Goal: Transaction & Acquisition: Download file/media

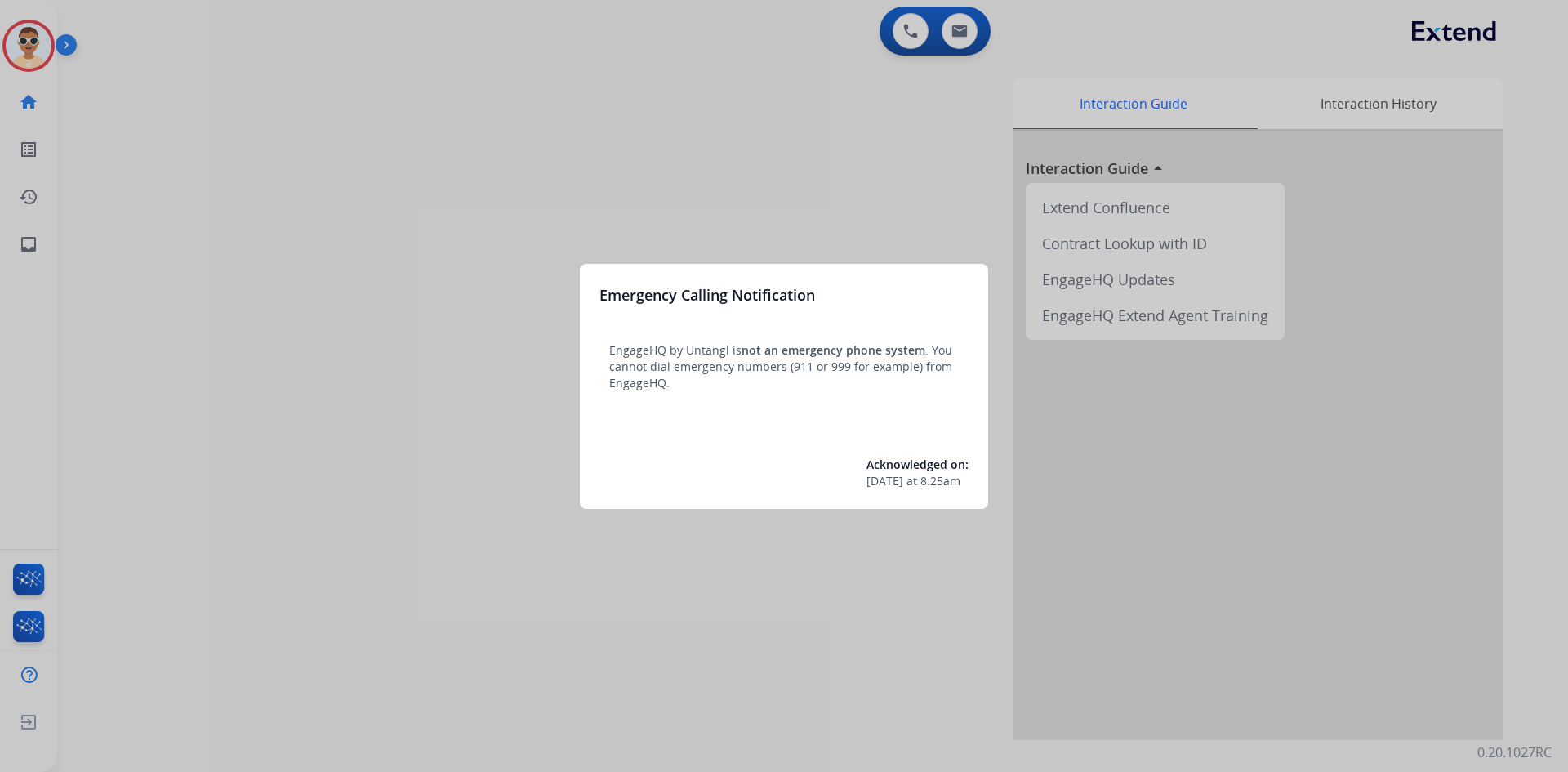
click at [38, 249] on div at bounding box center [784, 386] width 1568 height 772
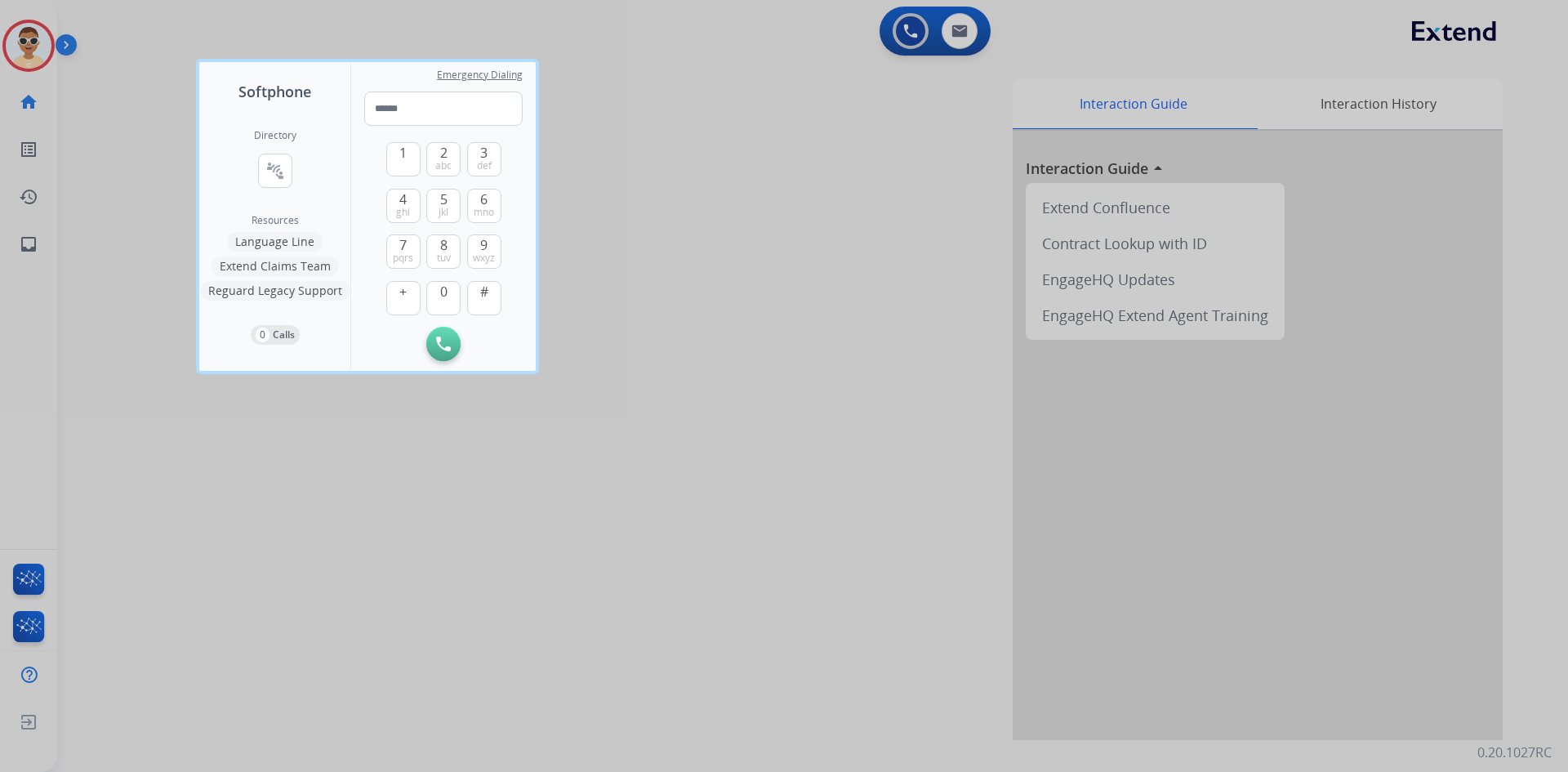
click at [279, 425] on div at bounding box center [784, 386] width 1568 height 772
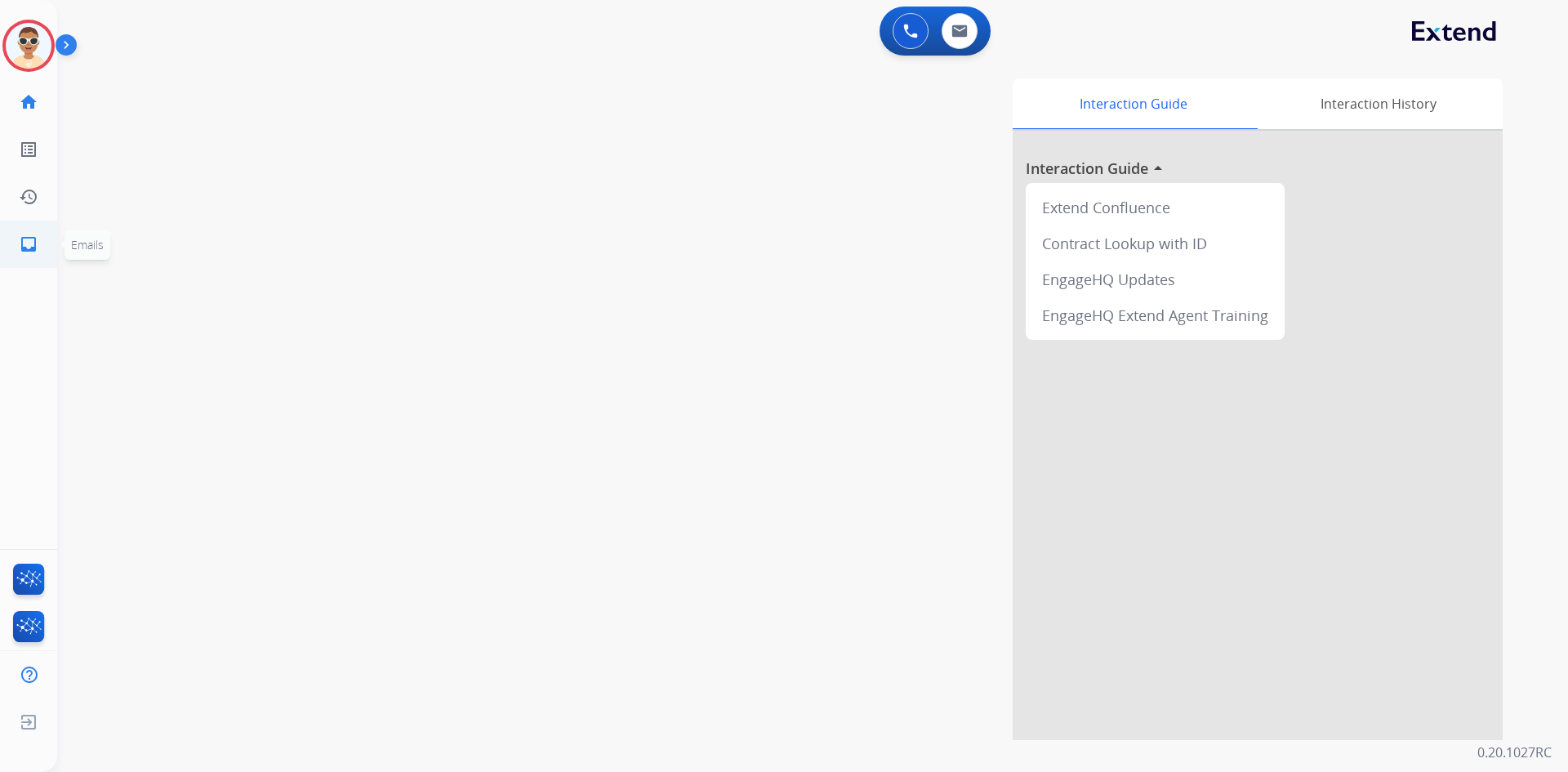
click at [41, 257] on link "inbox Emails" at bounding box center [28, 243] width 46 height 46
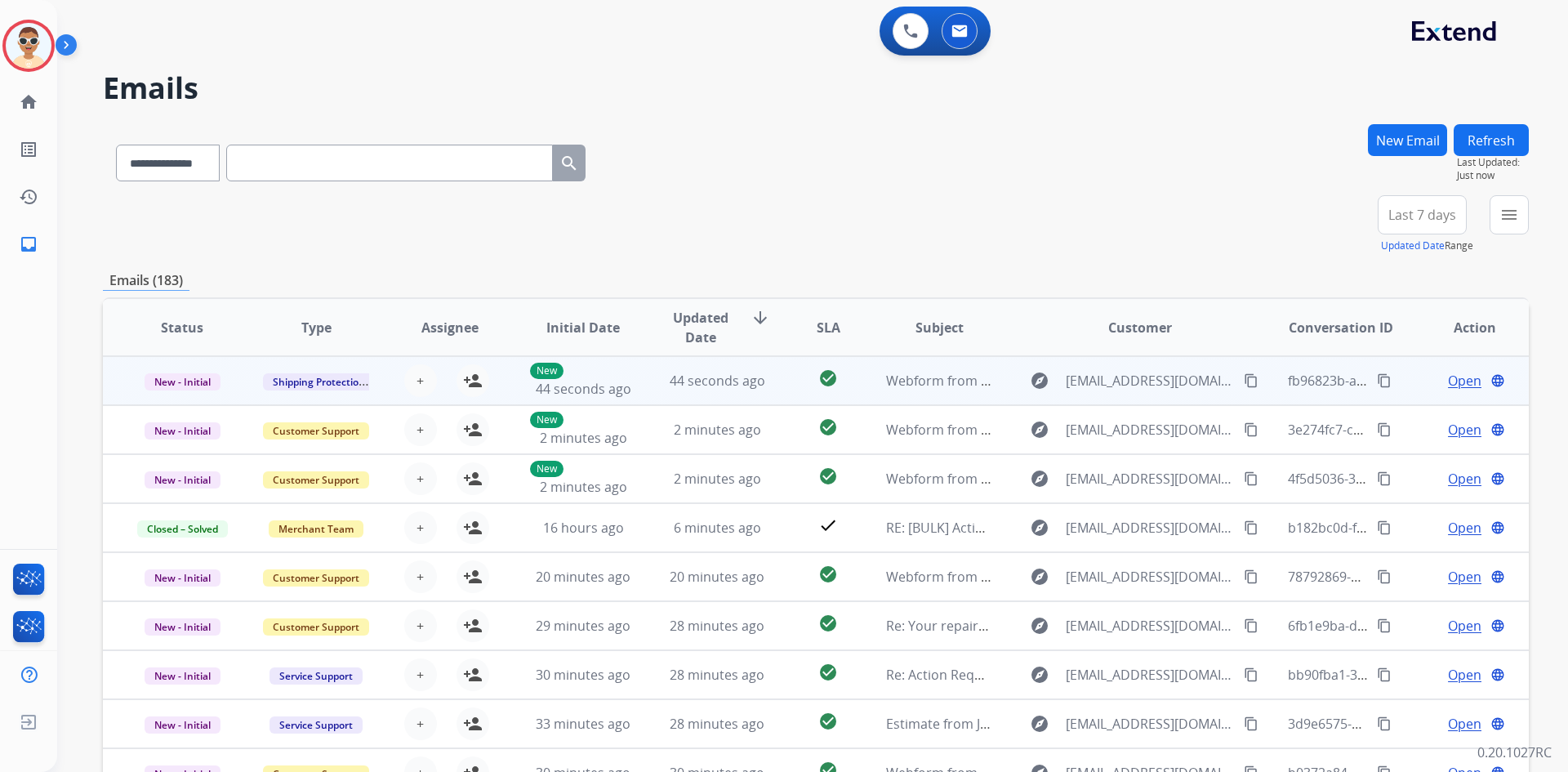
click at [1448, 383] on span "Open" at bounding box center [1464, 380] width 33 height 20
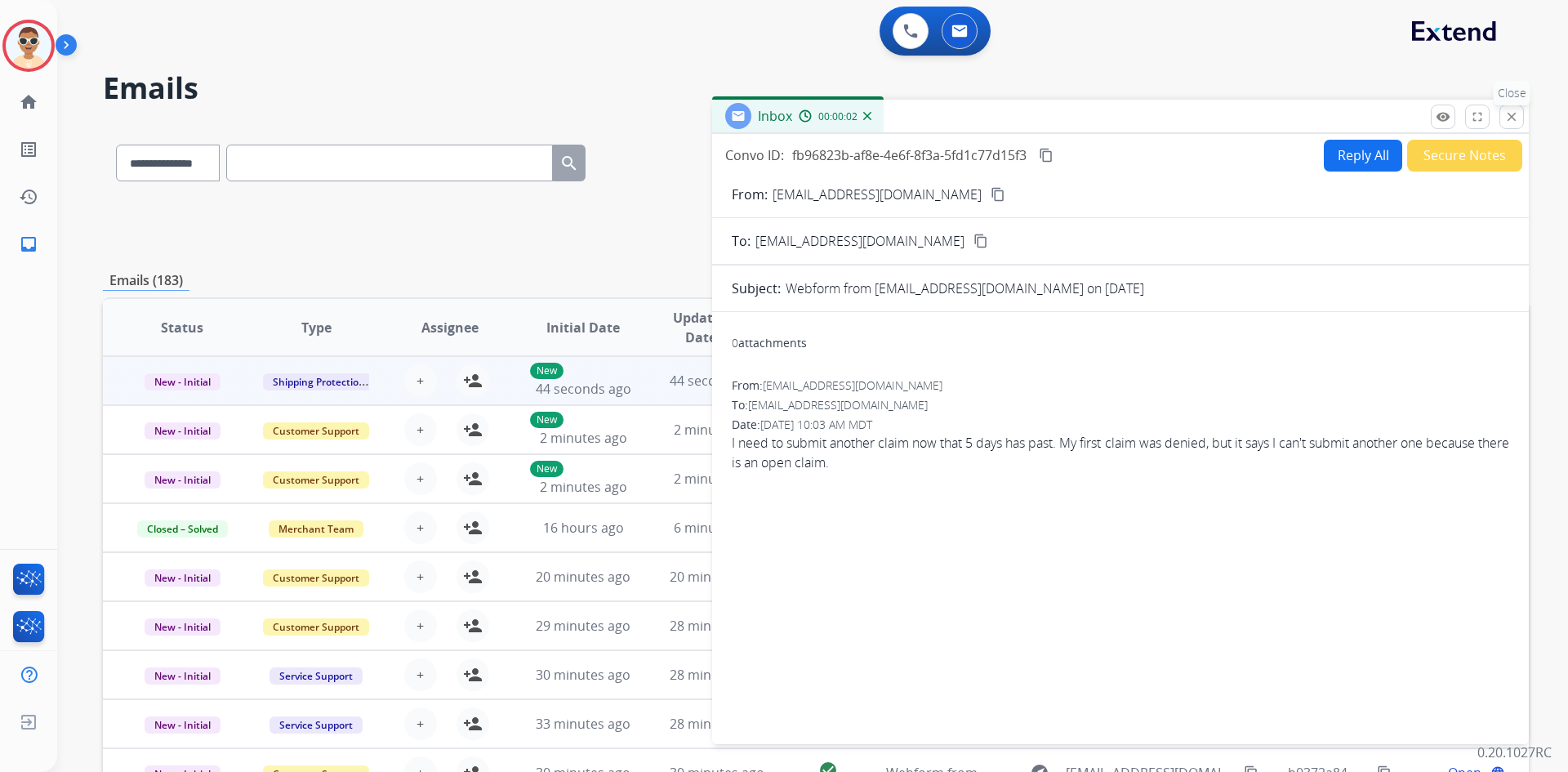
click at [1508, 117] on mat-icon "close" at bounding box center [1510, 116] width 15 height 15
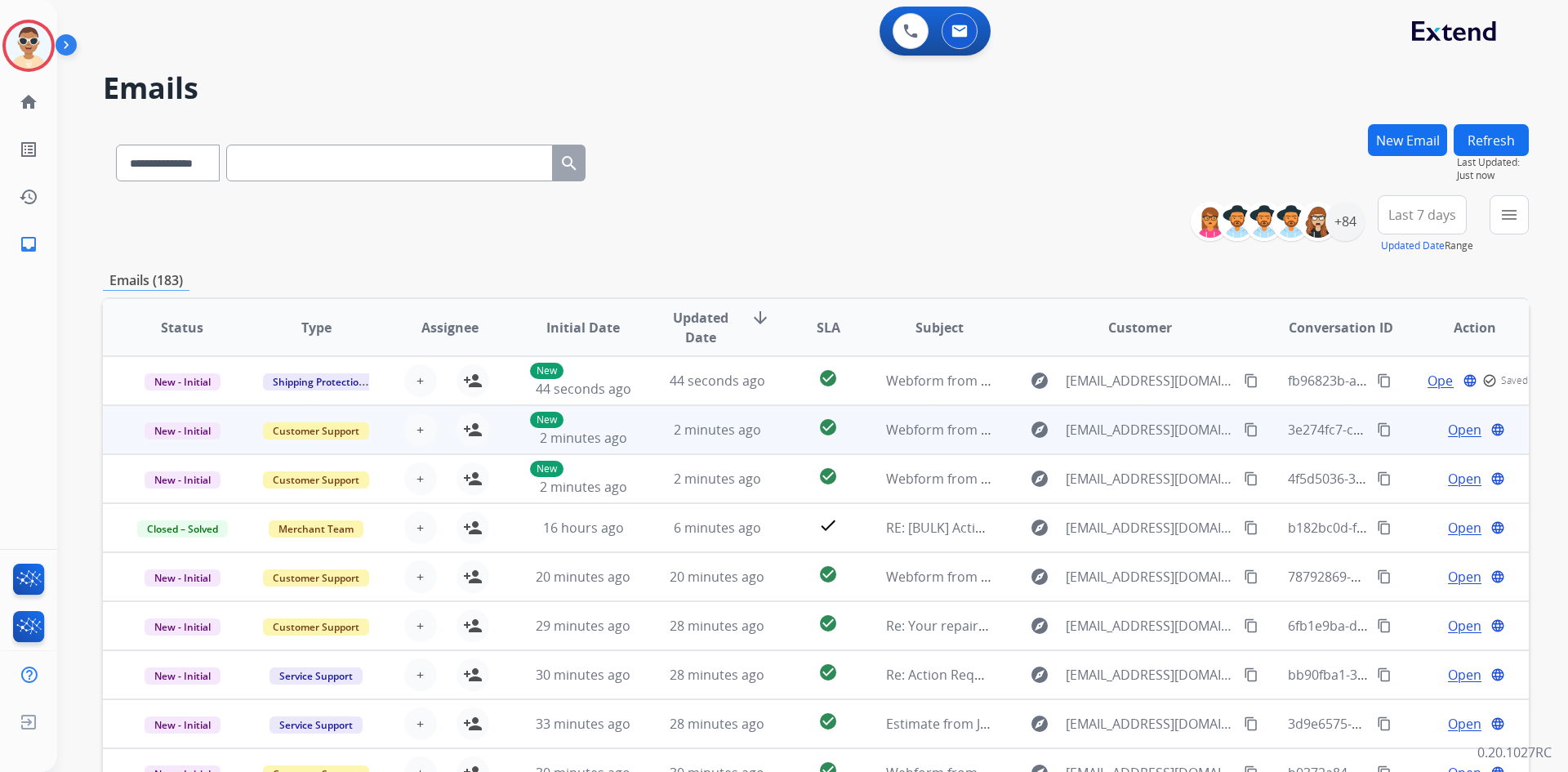
click at [1462, 432] on span "Open" at bounding box center [1464, 430] width 33 height 20
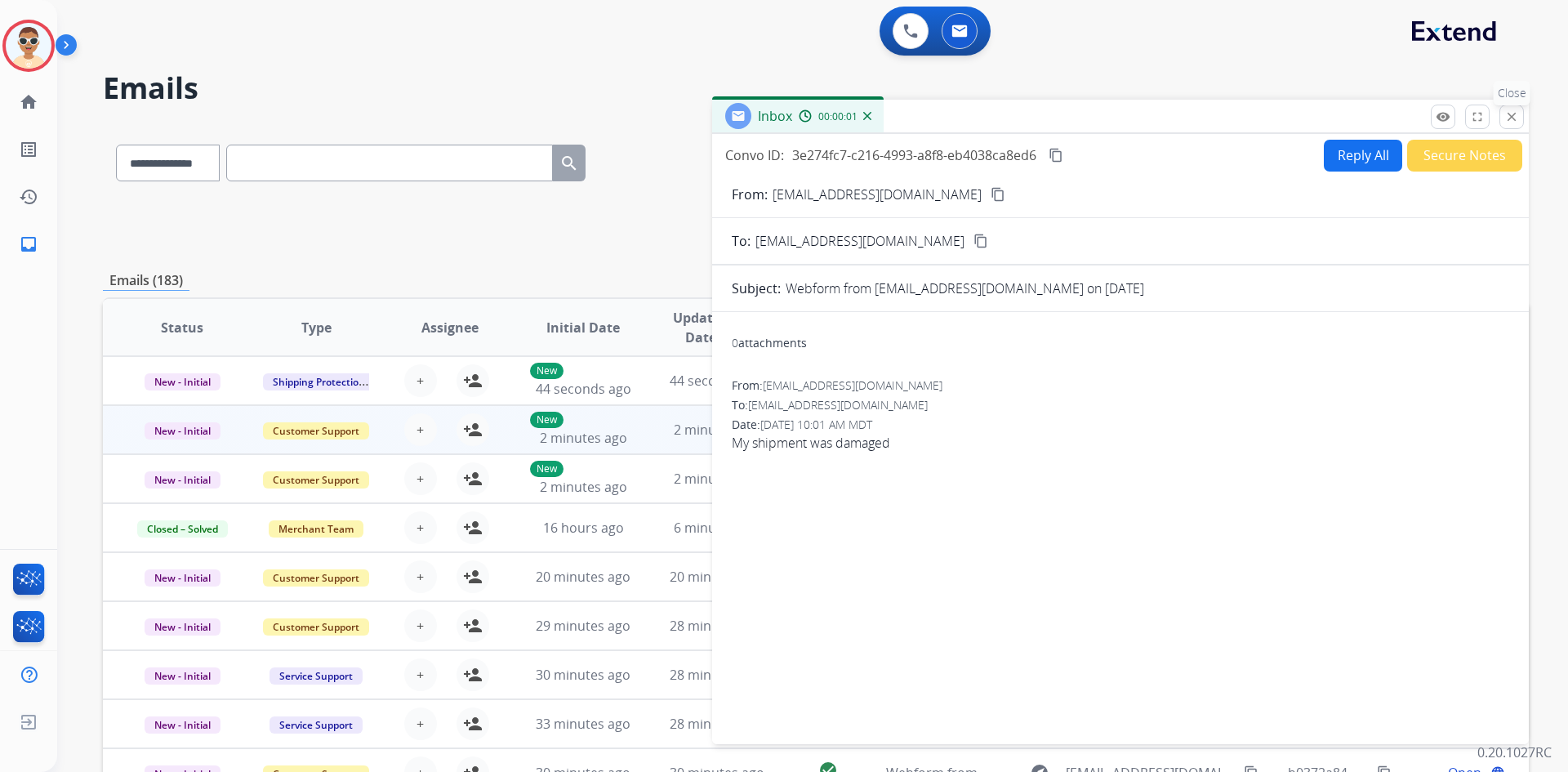
click at [1514, 122] on mat-icon "close" at bounding box center [1510, 116] width 15 height 15
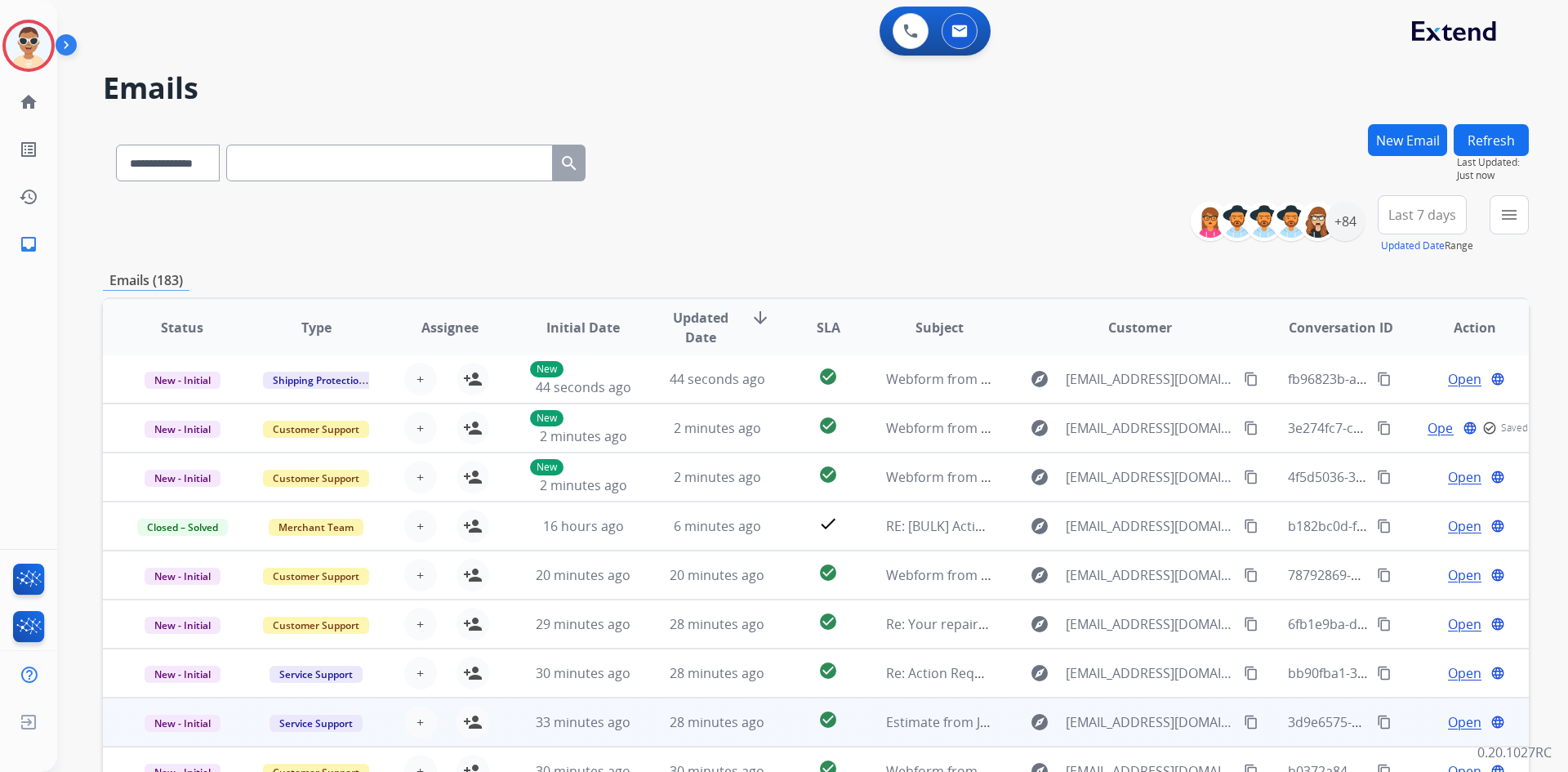
scroll to position [157, 0]
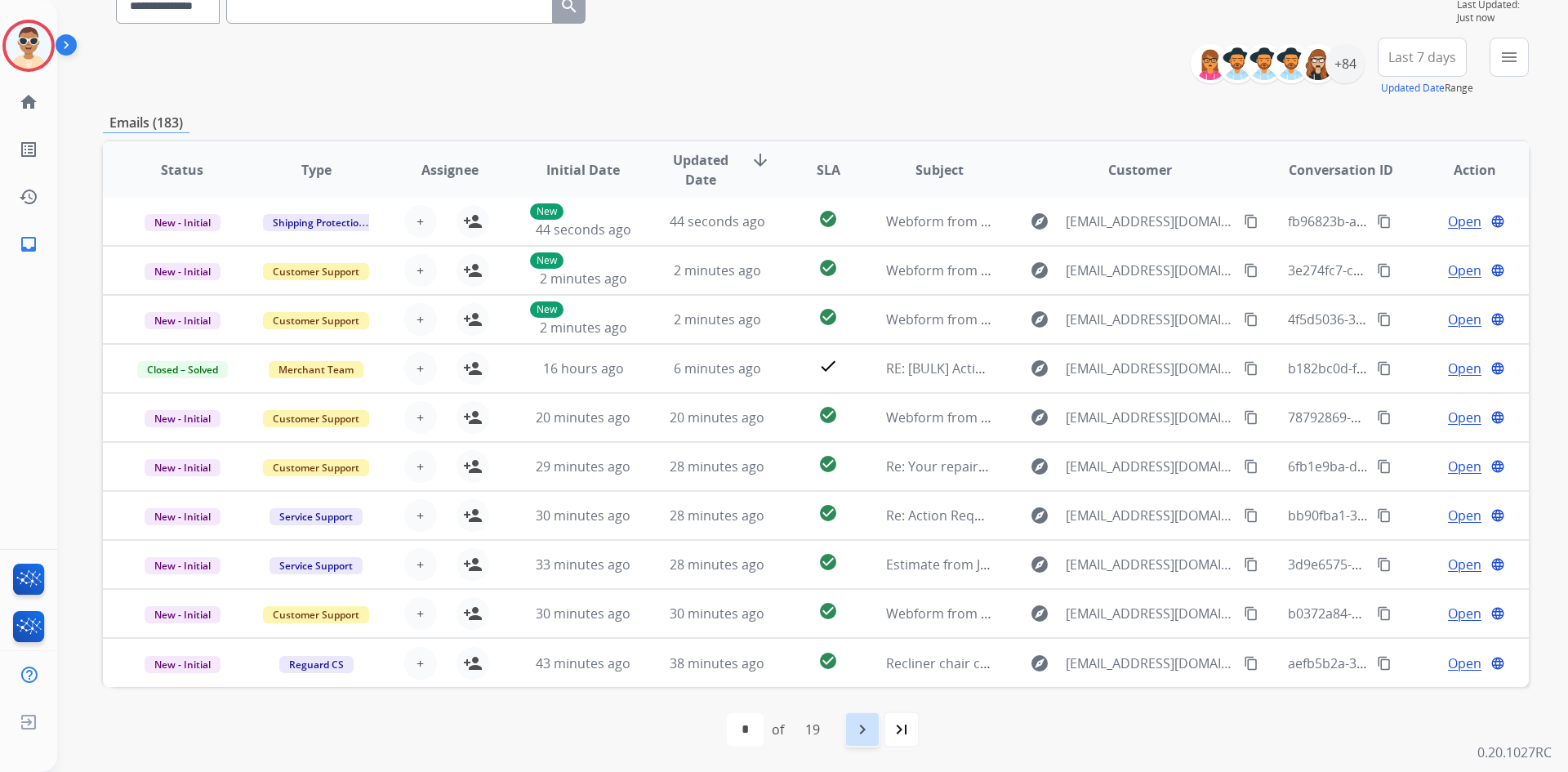
click at [868, 736] on mat-icon "navigate_next" at bounding box center [863, 729] width 20 height 20
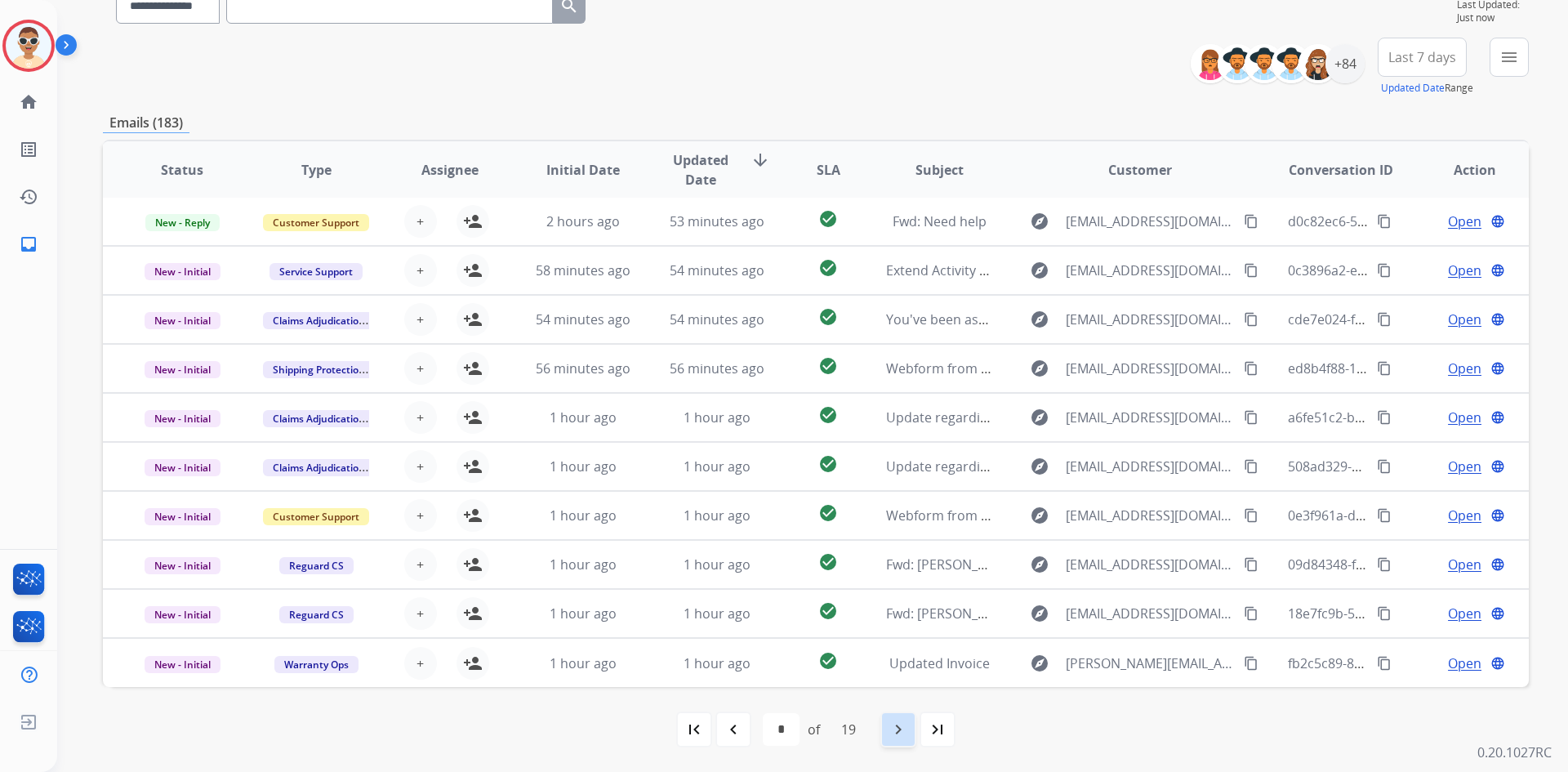
click at [914, 725] on div "navigate_next" at bounding box center [898, 729] width 36 height 36
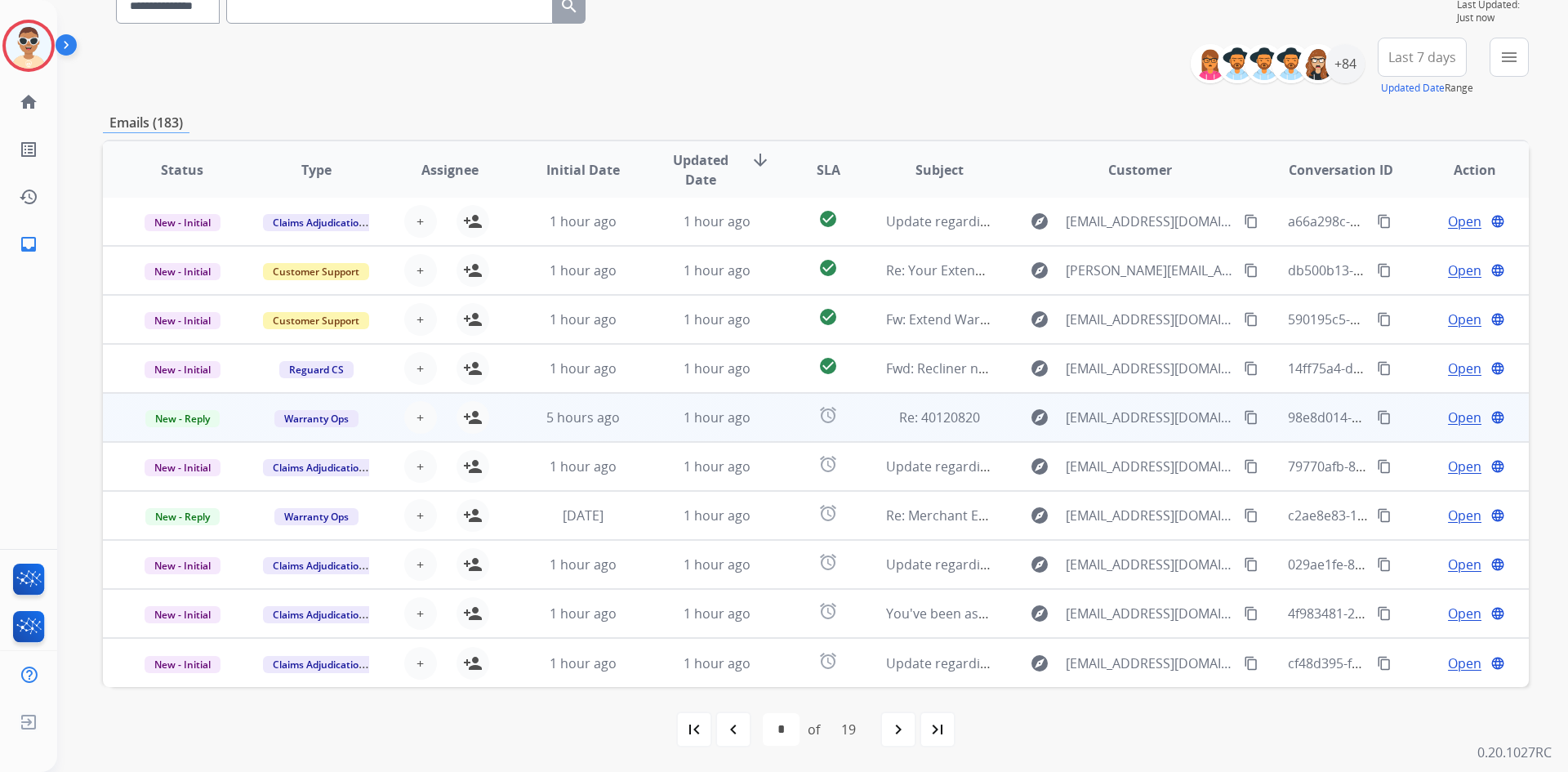
click at [1452, 415] on span "Open" at bounding box center [1464, 417] width 33 height 20
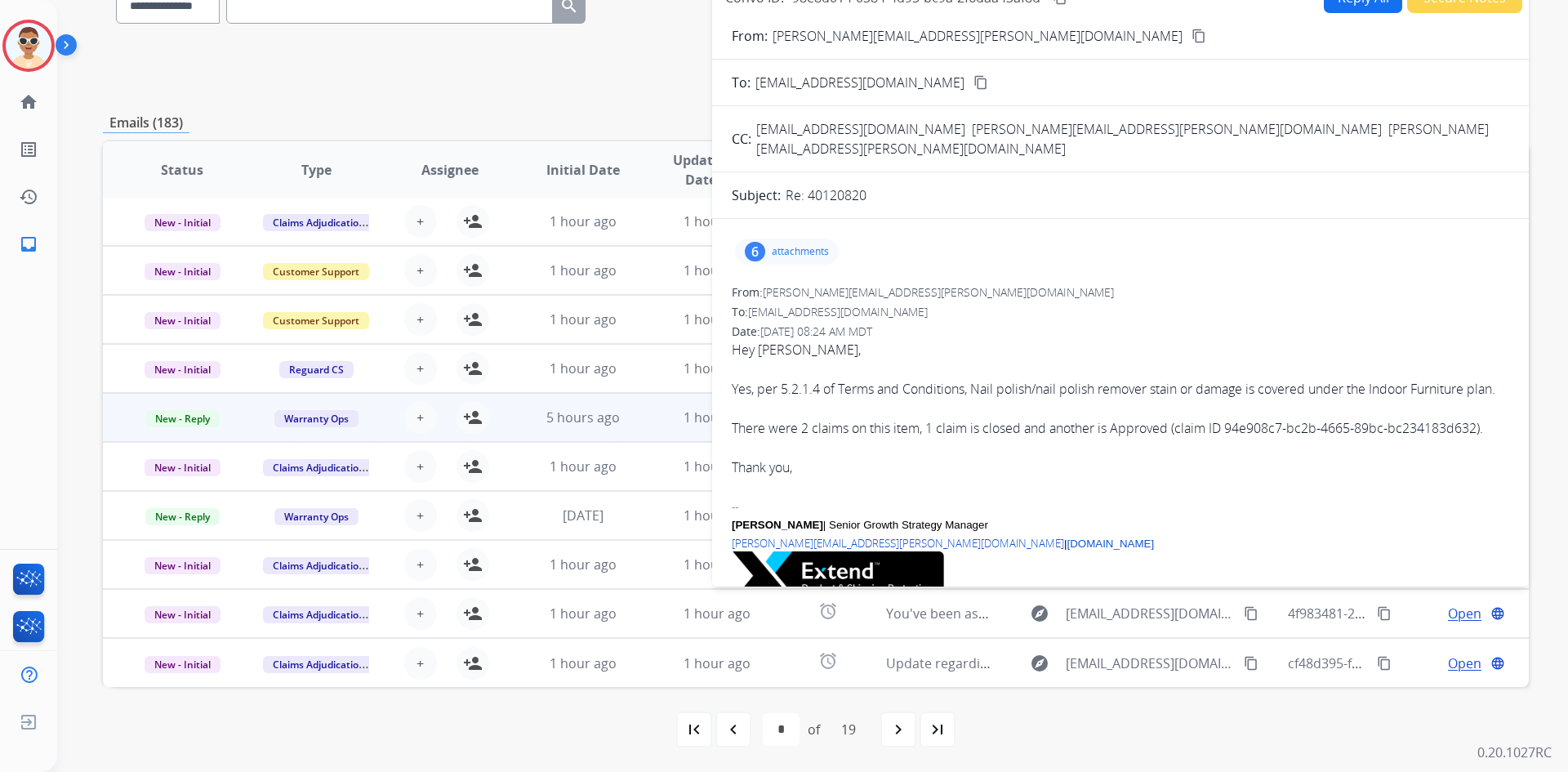
click at [803, 245] on p "attachments" at bounding box center [800, 251] width 58 height 13
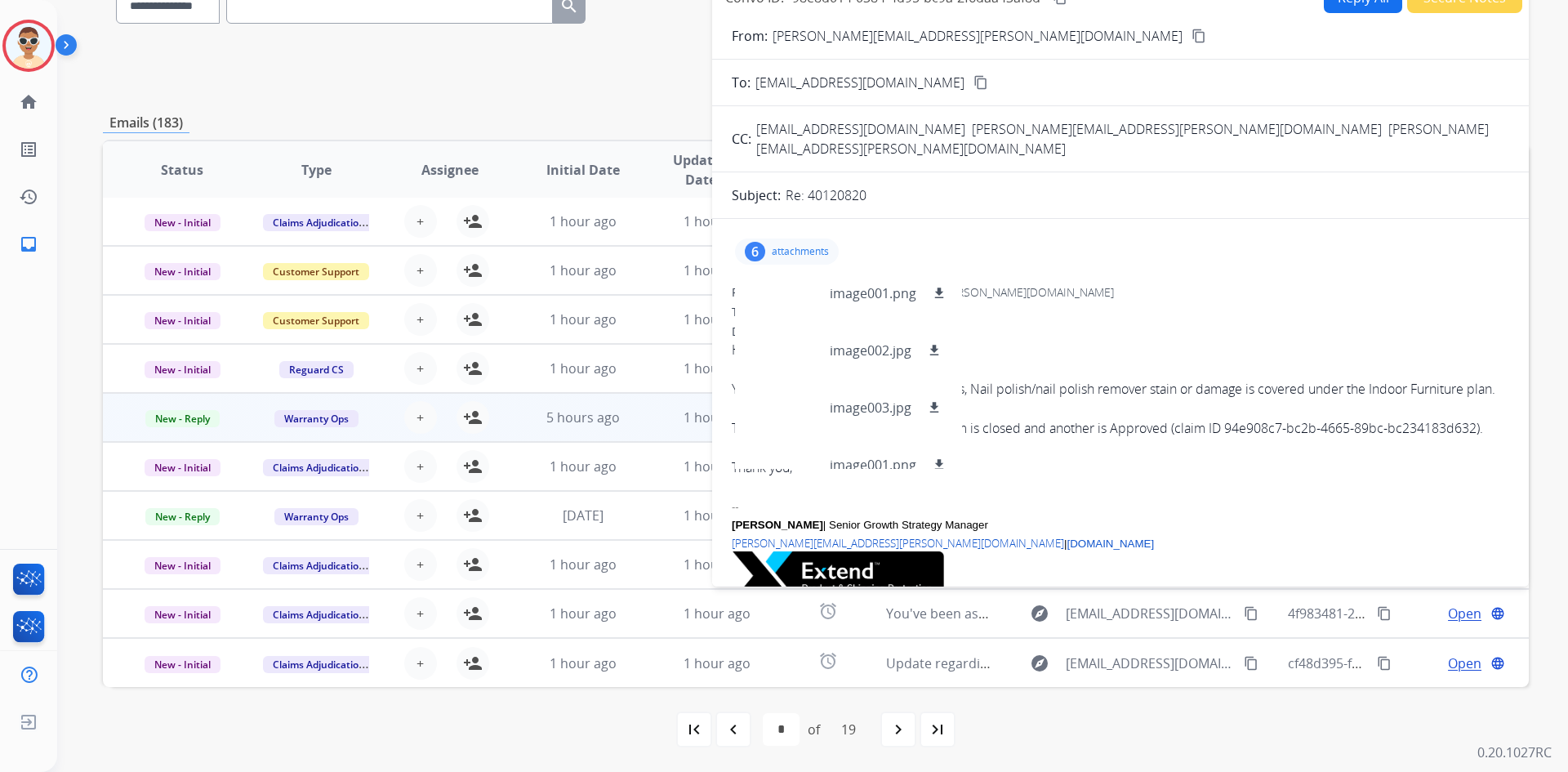
scroll to position [0, 0]
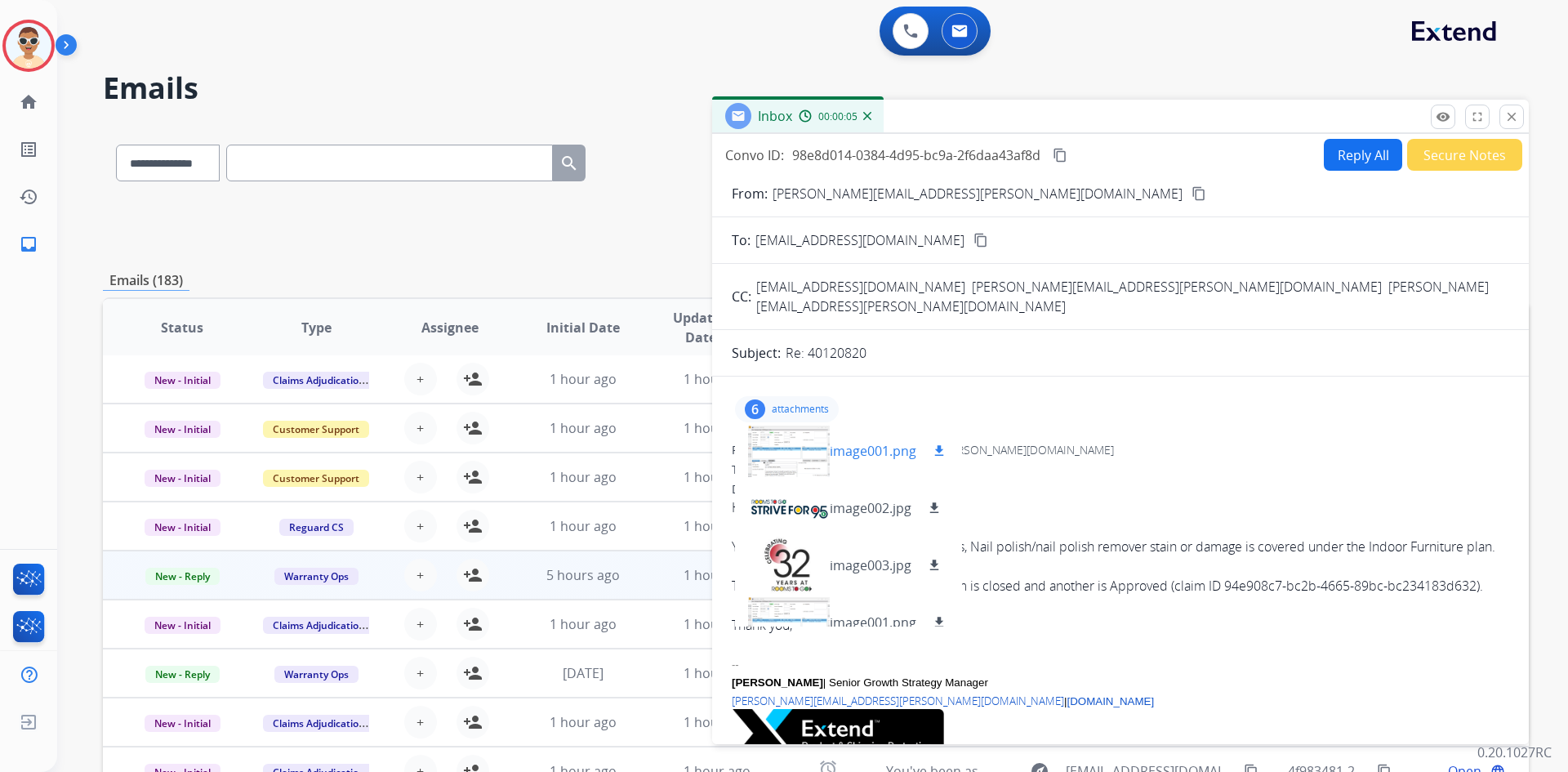
click at [848, 441] on p "image001.png" at bounding box center [872, 450] width 87 height 20
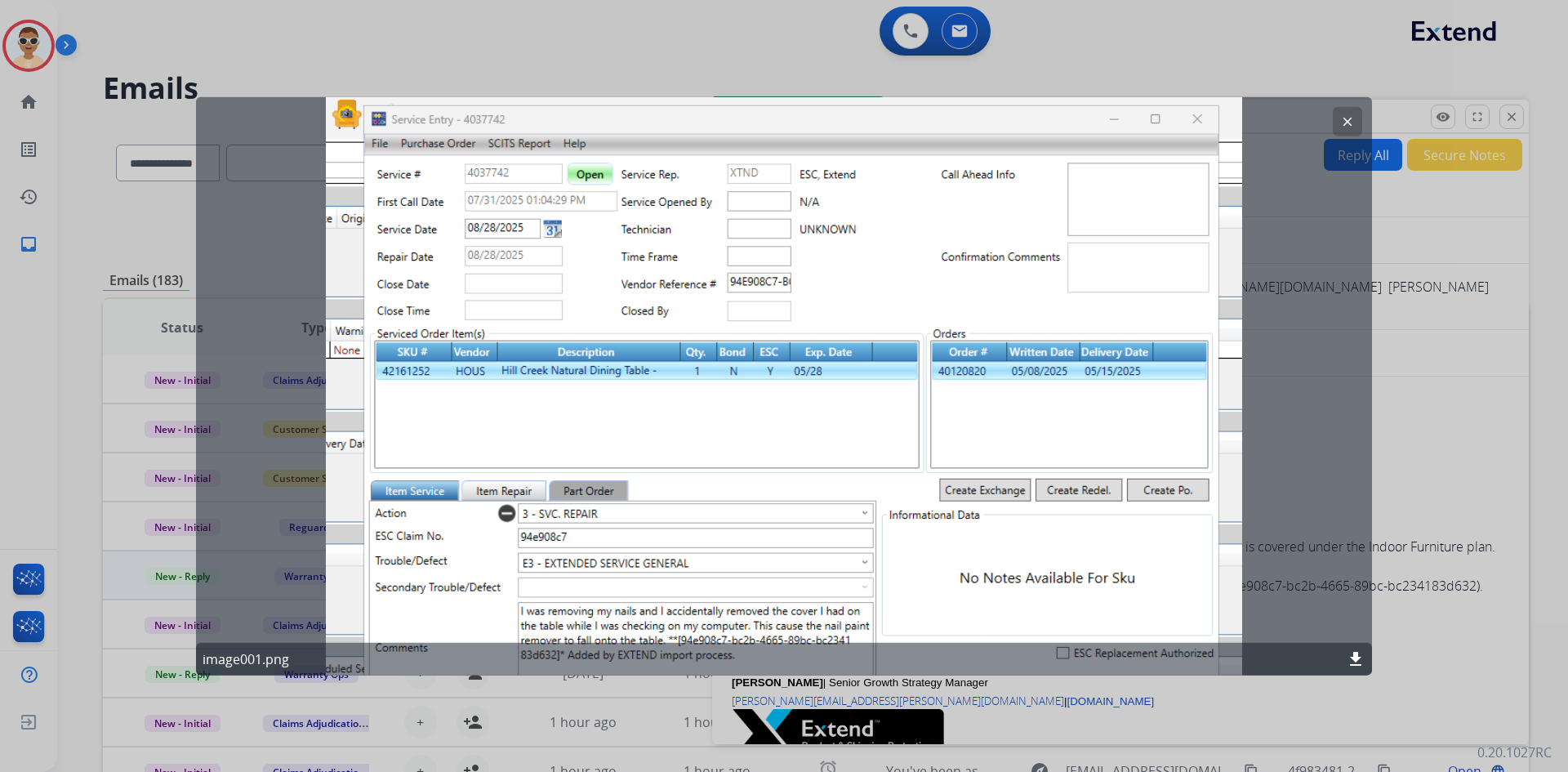
click at [1347, 130] on button "clear" at bounding box center [1347, 121] width 29 height 29
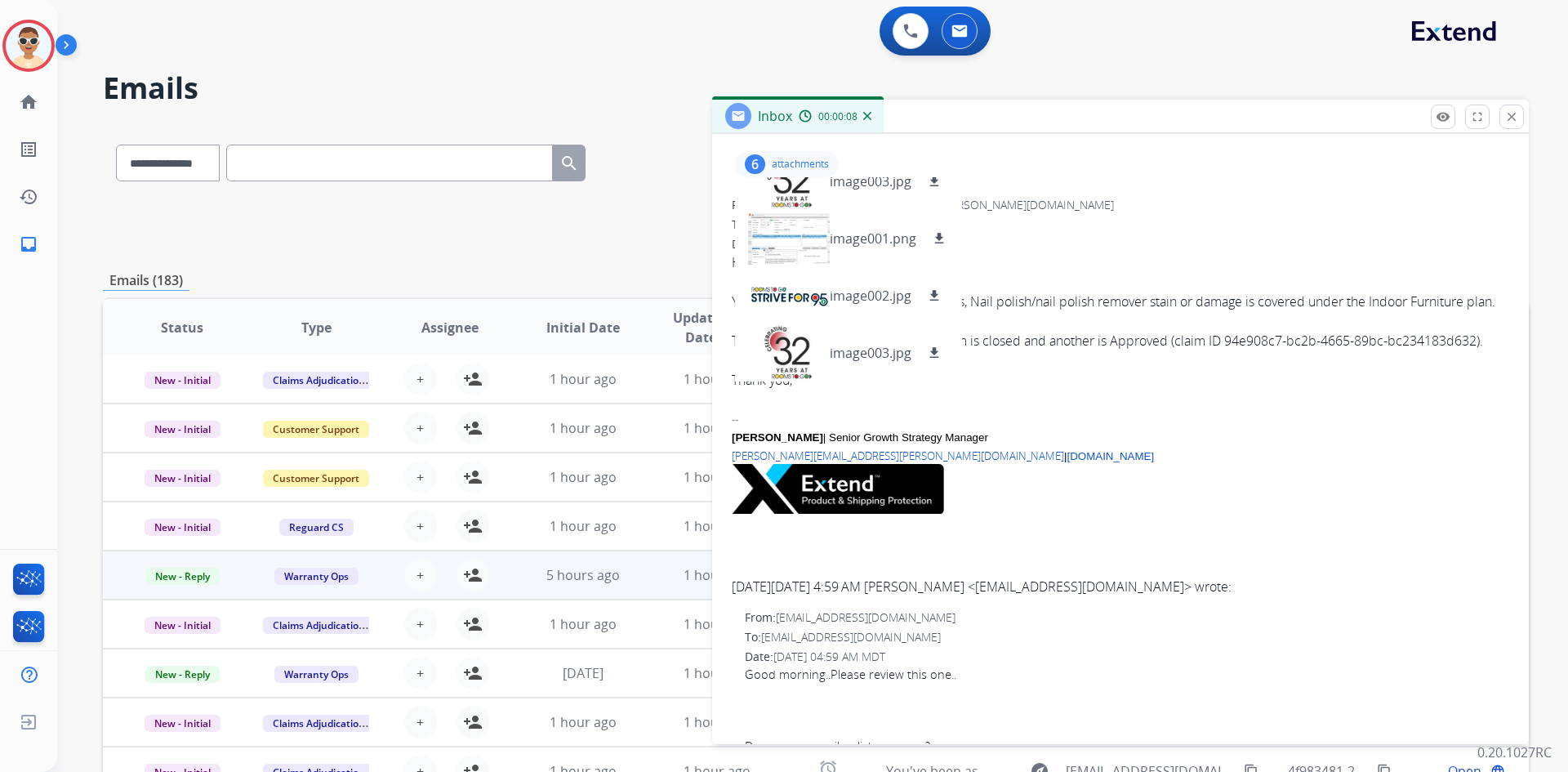
scroll to position [82, 0]
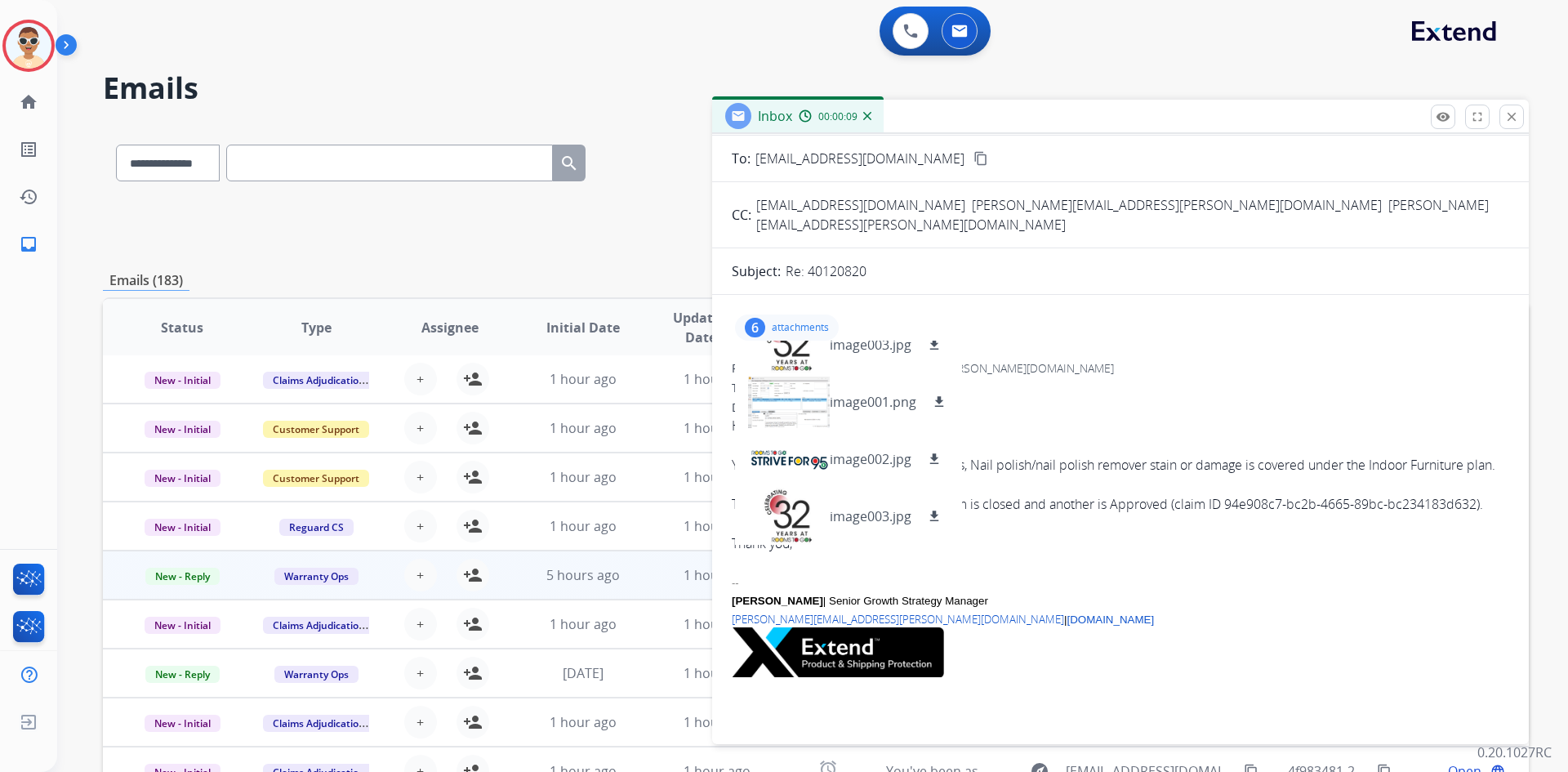
click at [799, 321] on div "6 attachments image001.png download image002.jpg download image003.jpg download…" at bounding box center [786, 327] width 104 height 26
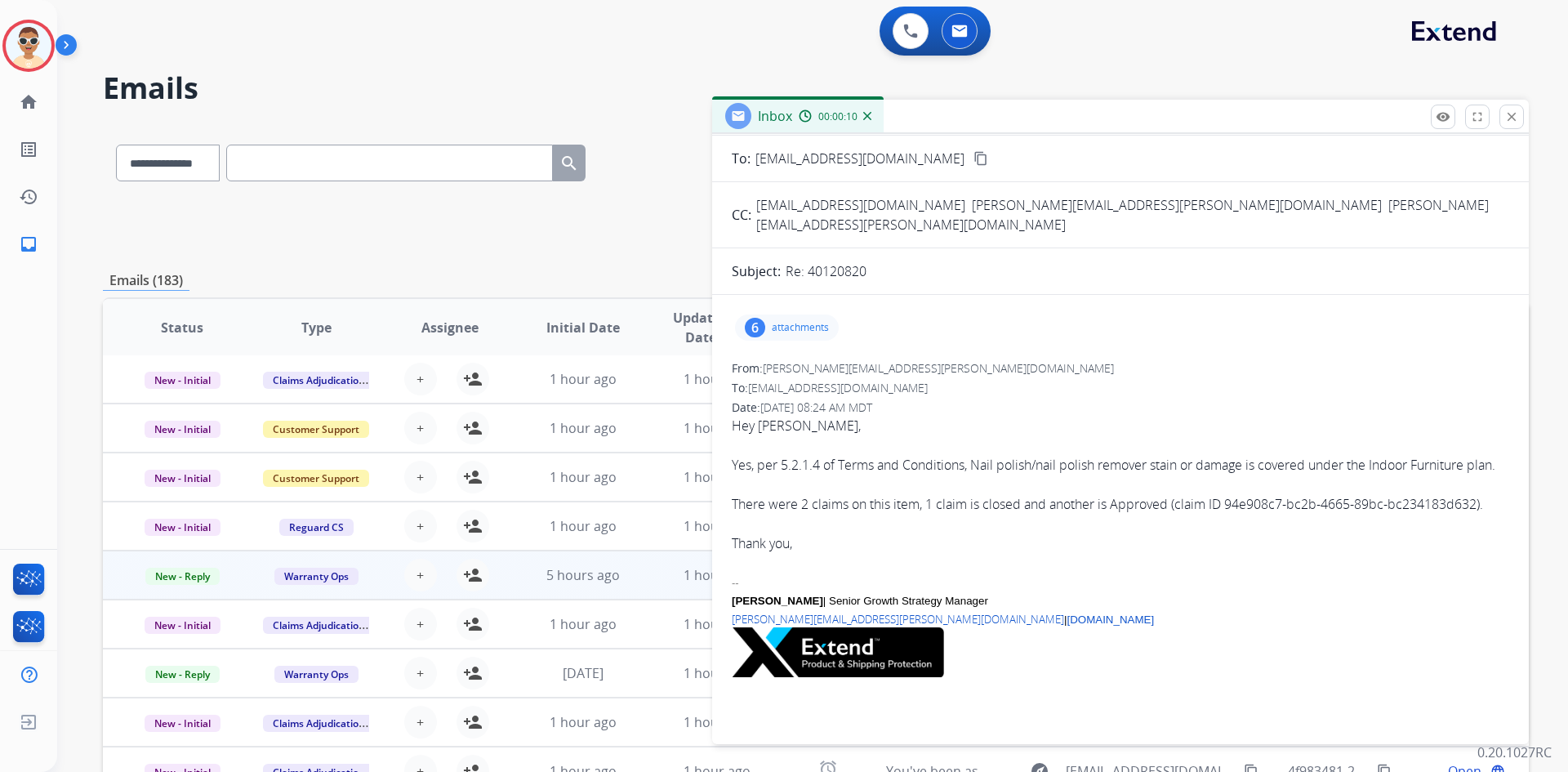
click at [800, 321] on p "attachments" at bounding box center [800, 326] width 58 height 13
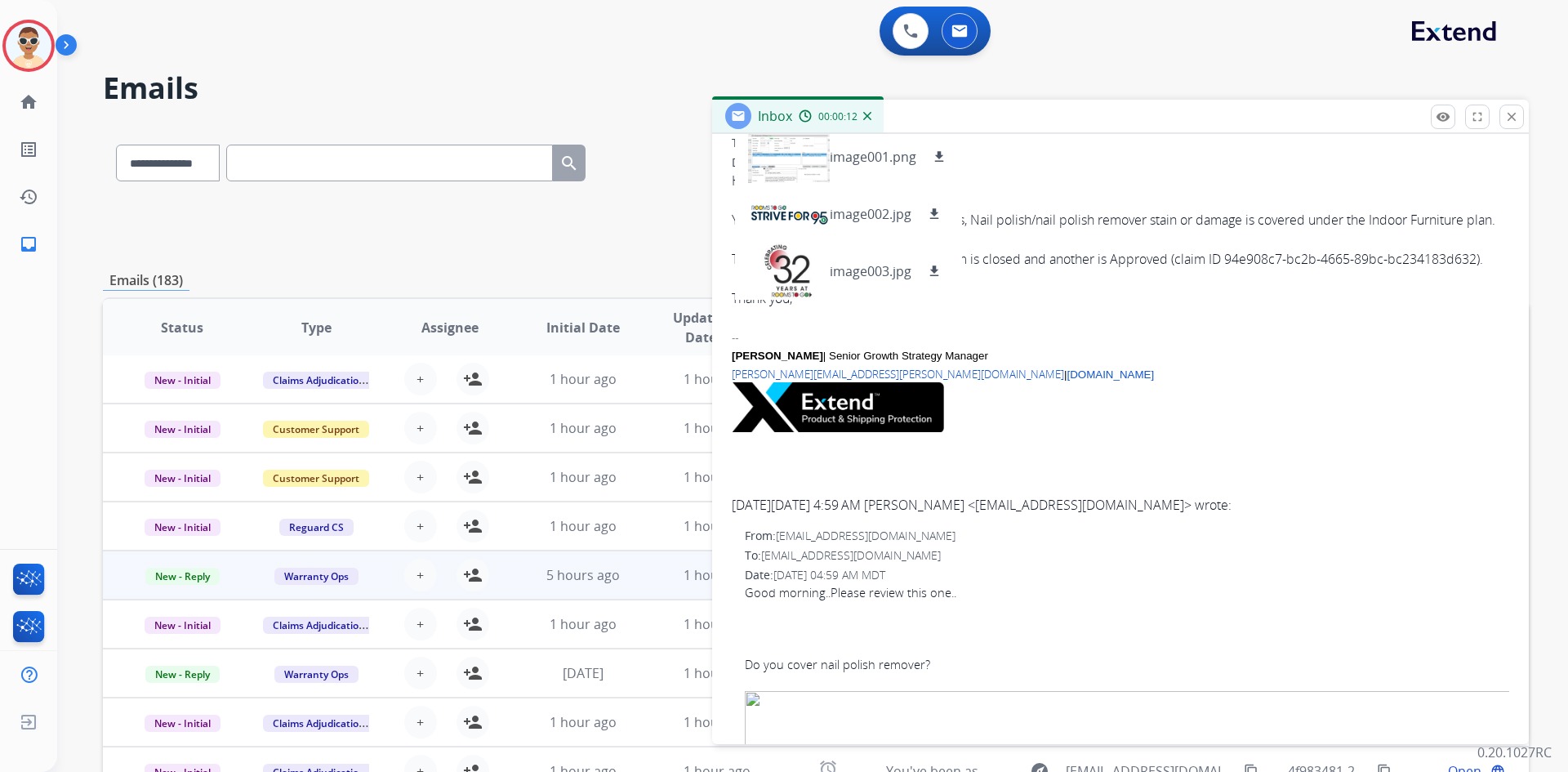
scroll to position [163, 0]
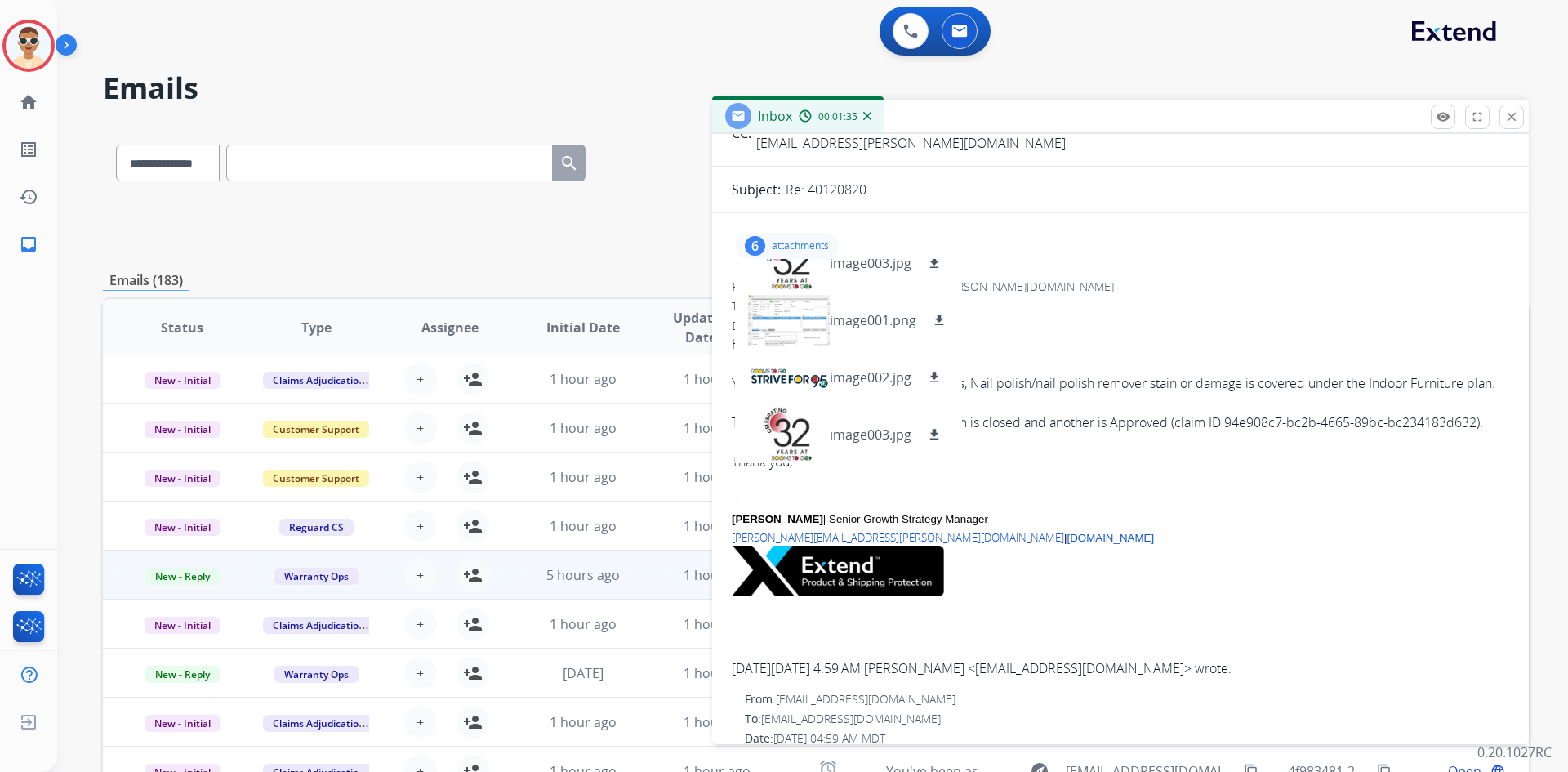
click at [1083, 241] on div "6 attachments image001.png download image002.jpg download image003.jpg download…" at bounding box center [1121, 246] width 778 height 39
click at [845, 253] on p "image003.jpg" at bounding box center [870, 263] width 82 height 20
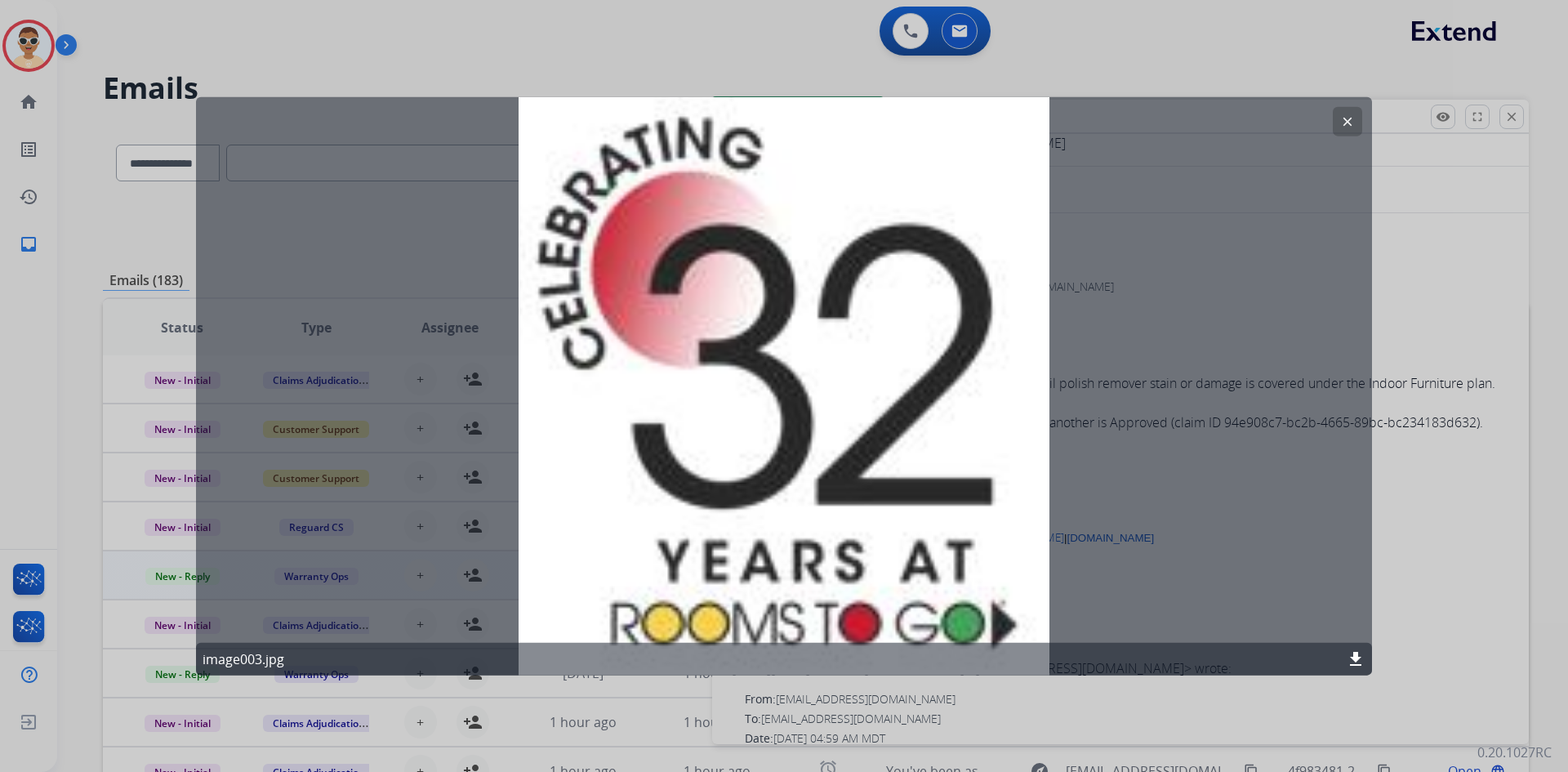
click at [1347, 119] on mat-icon "clear" at bounding box center [1346, 120] width 15 height 15
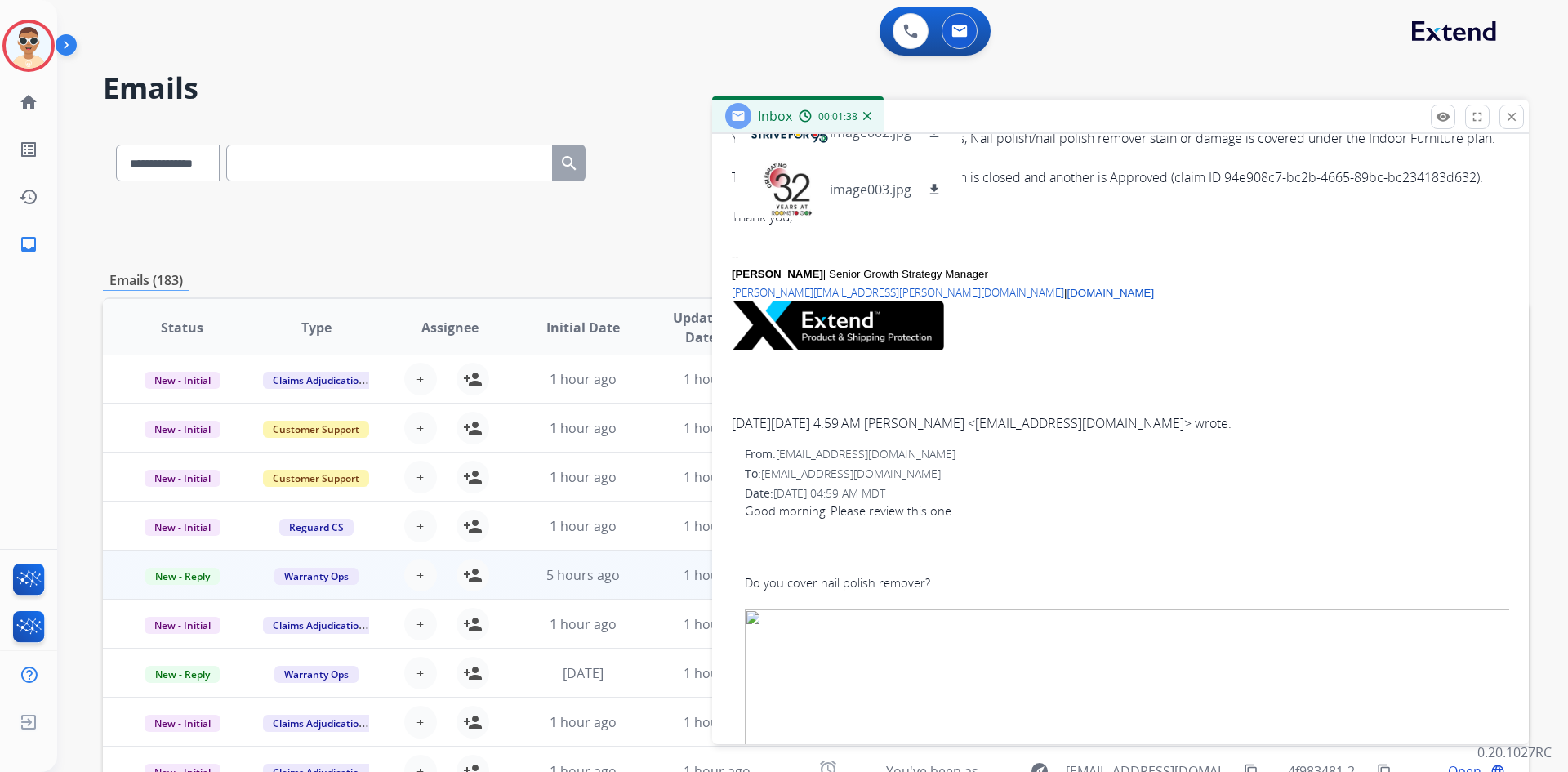
scroll to position [82, 0]
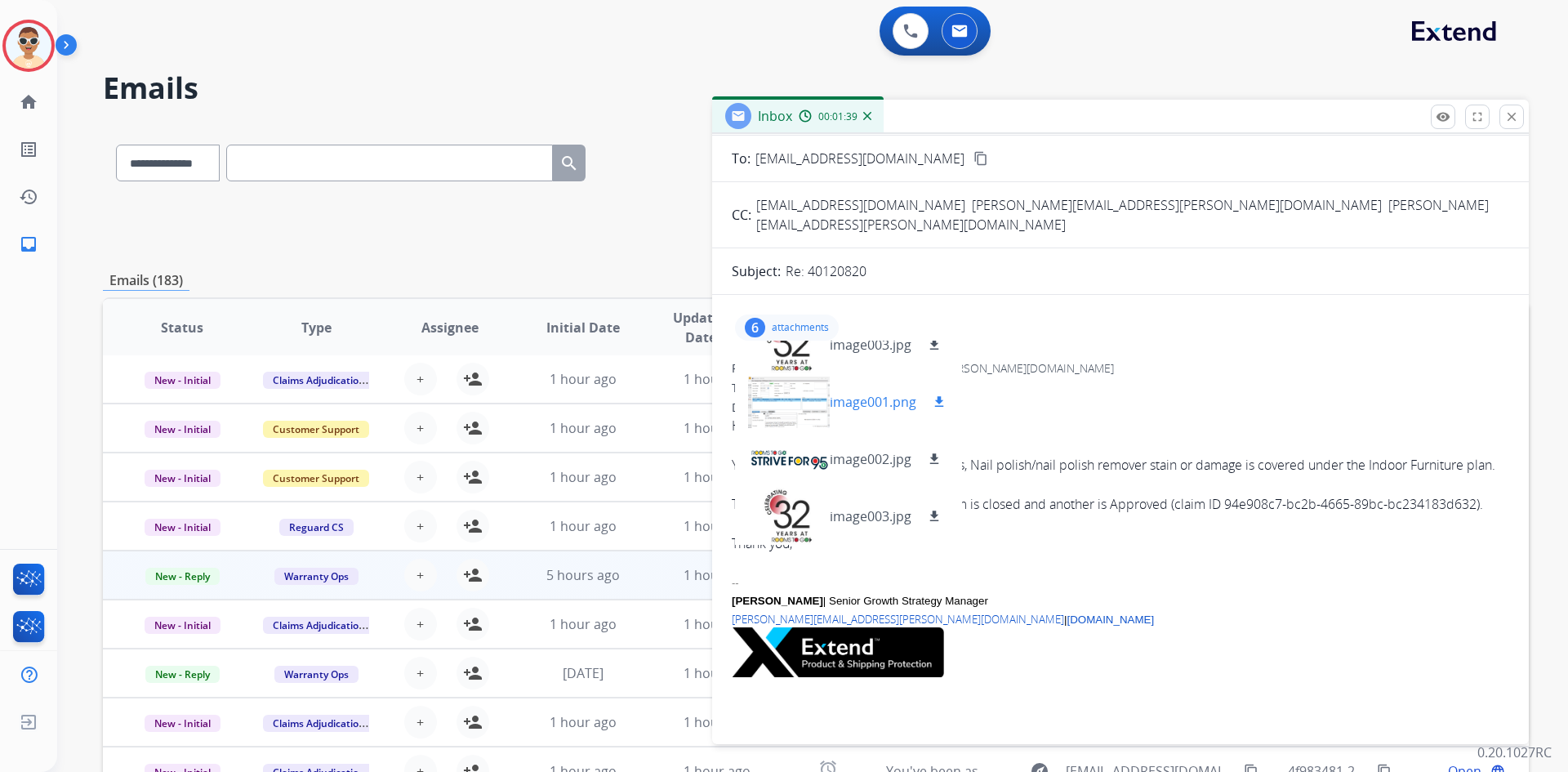
click at [851, 373] on div "image001.png download" at bounding box center [848, 402] width 227 height 58
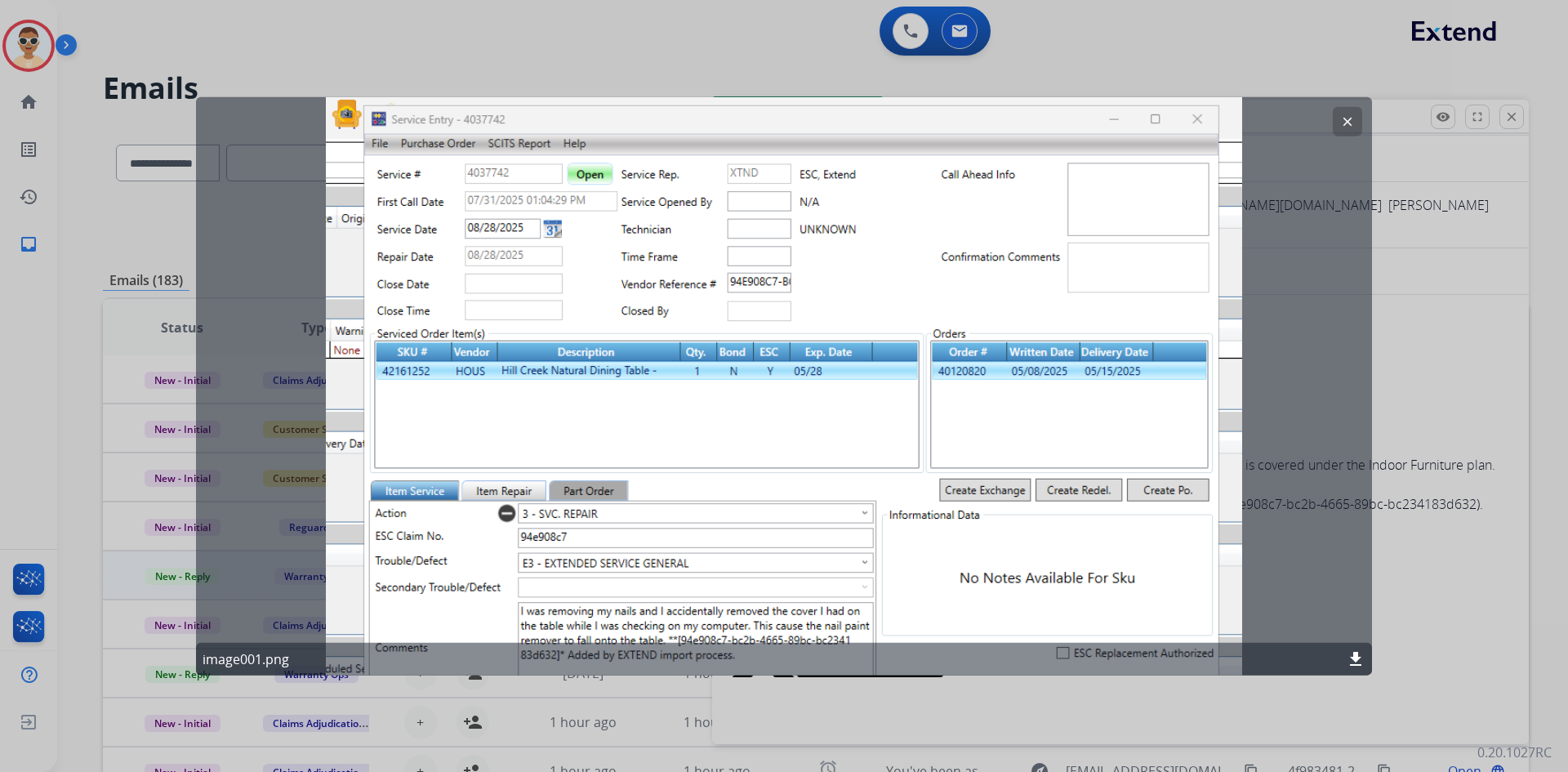
click at [257, 657] on p "image001.png" at bounding box center [245, 659] width 87 height 20
drag, startPoint x: 257, startPoint y: 657, endPoint x: 1055, endPoint y: 630, distance: 798.5
click at [988, 631] on div "clear image001.png download" at bounding box center [784, 386] width 1175 height 579
click at [293, 651] on div "image001.png download" at bounding box center [784, 659] width 1175 height 32
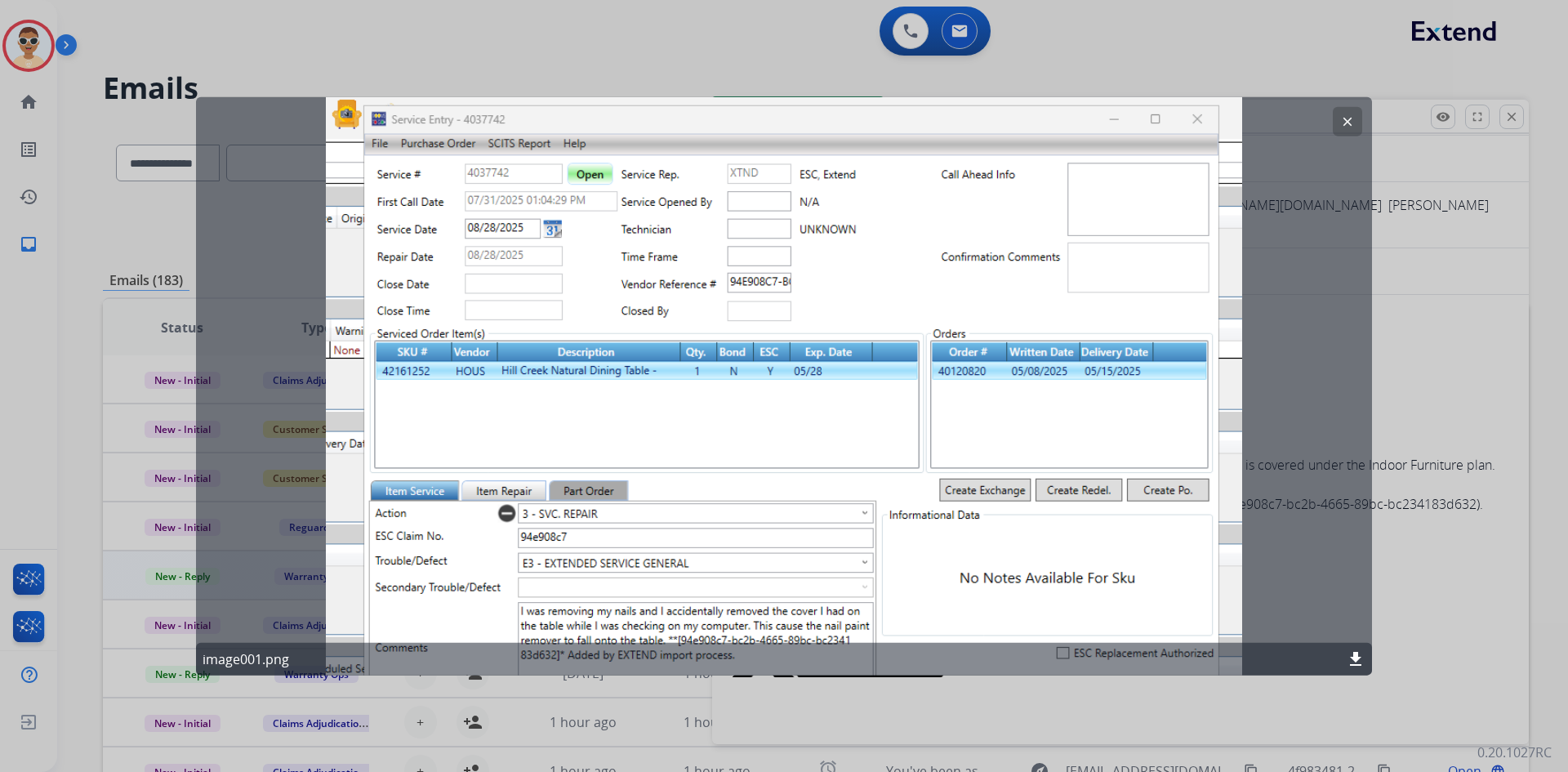
click at [1345, 121] on mat-icon "clear" at bounding box center [1346, 120] width 15 height 15
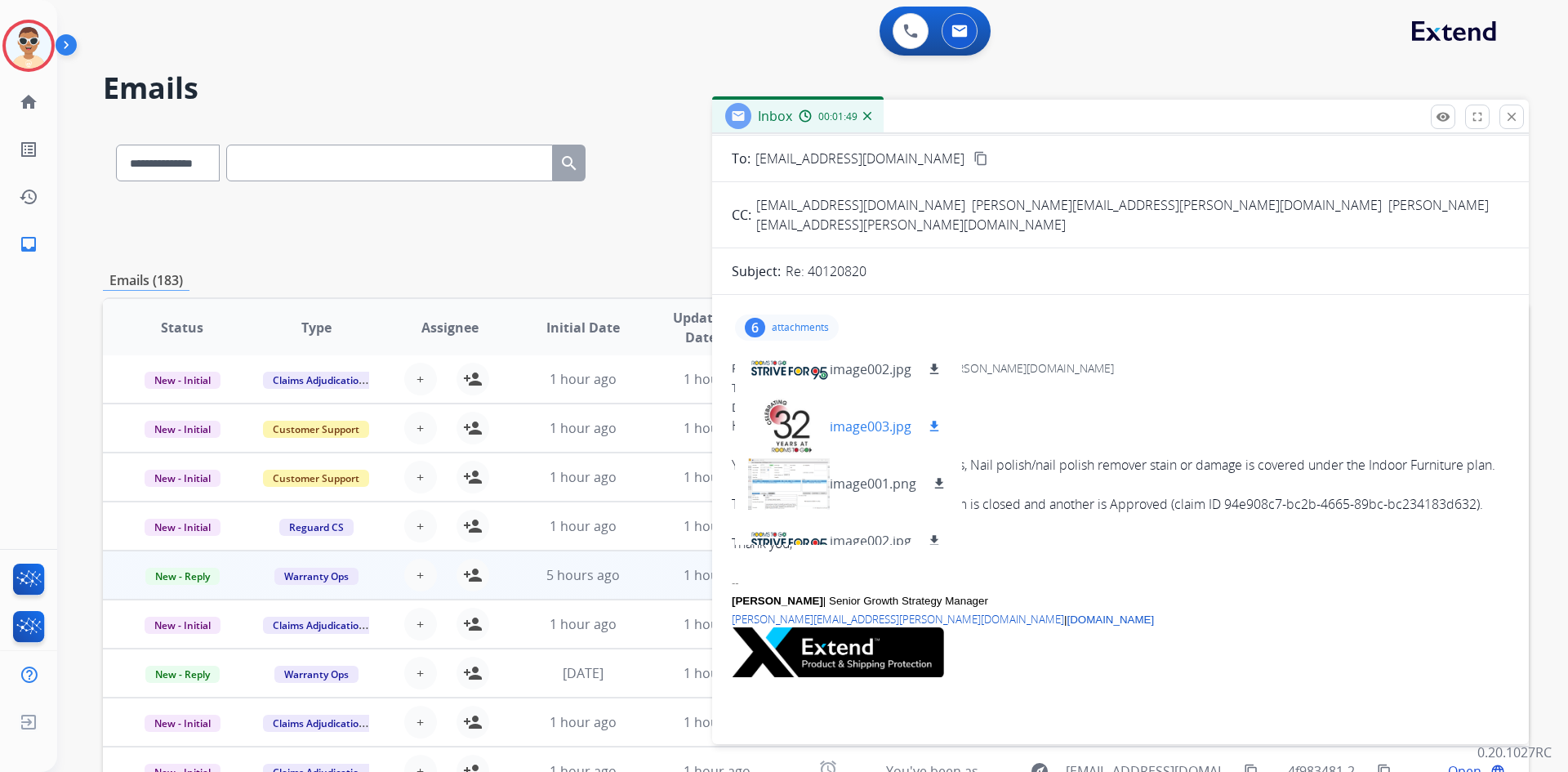
scroll to position [0, 0]
click at [848, 360] on p "image001.png" at bounding box center [872, 369] width 87 height 20
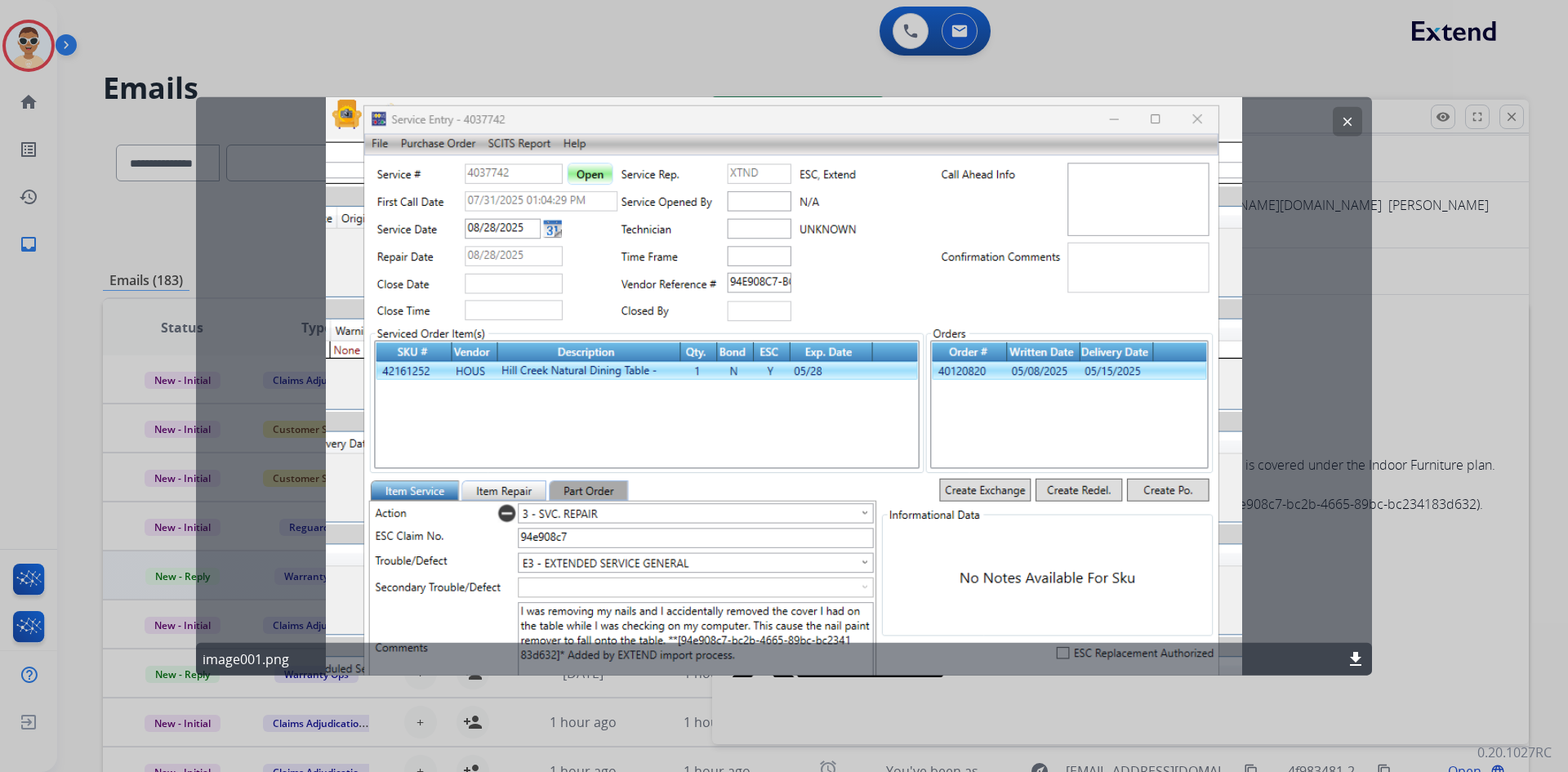
click at [1353, 126] on mat-icon "clear" at bounding box center [1346, 120] width 15 height 15
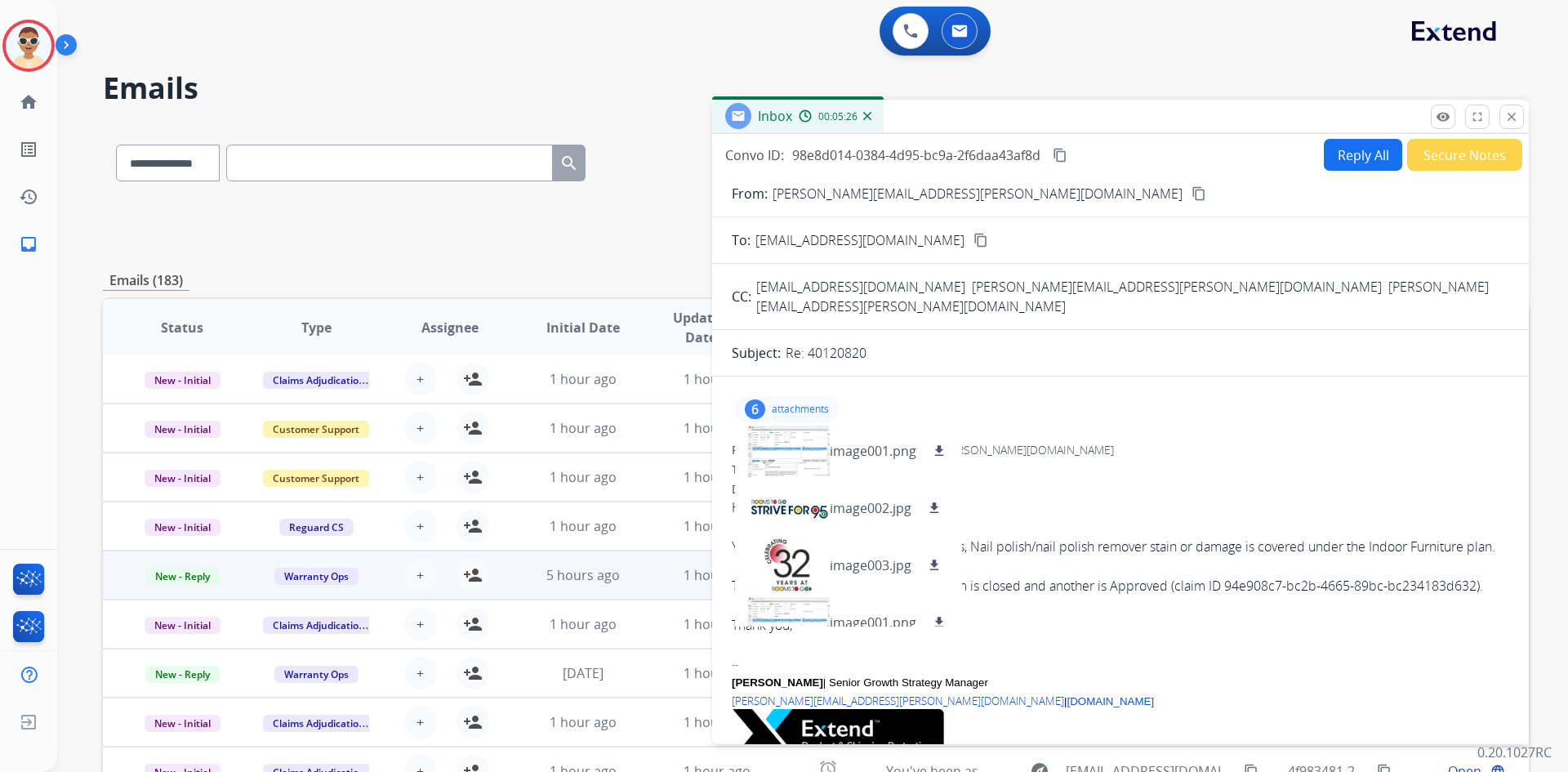
click at [1567, 342] on div "**********" at bounding box center [813, 386] width 1510 height 772
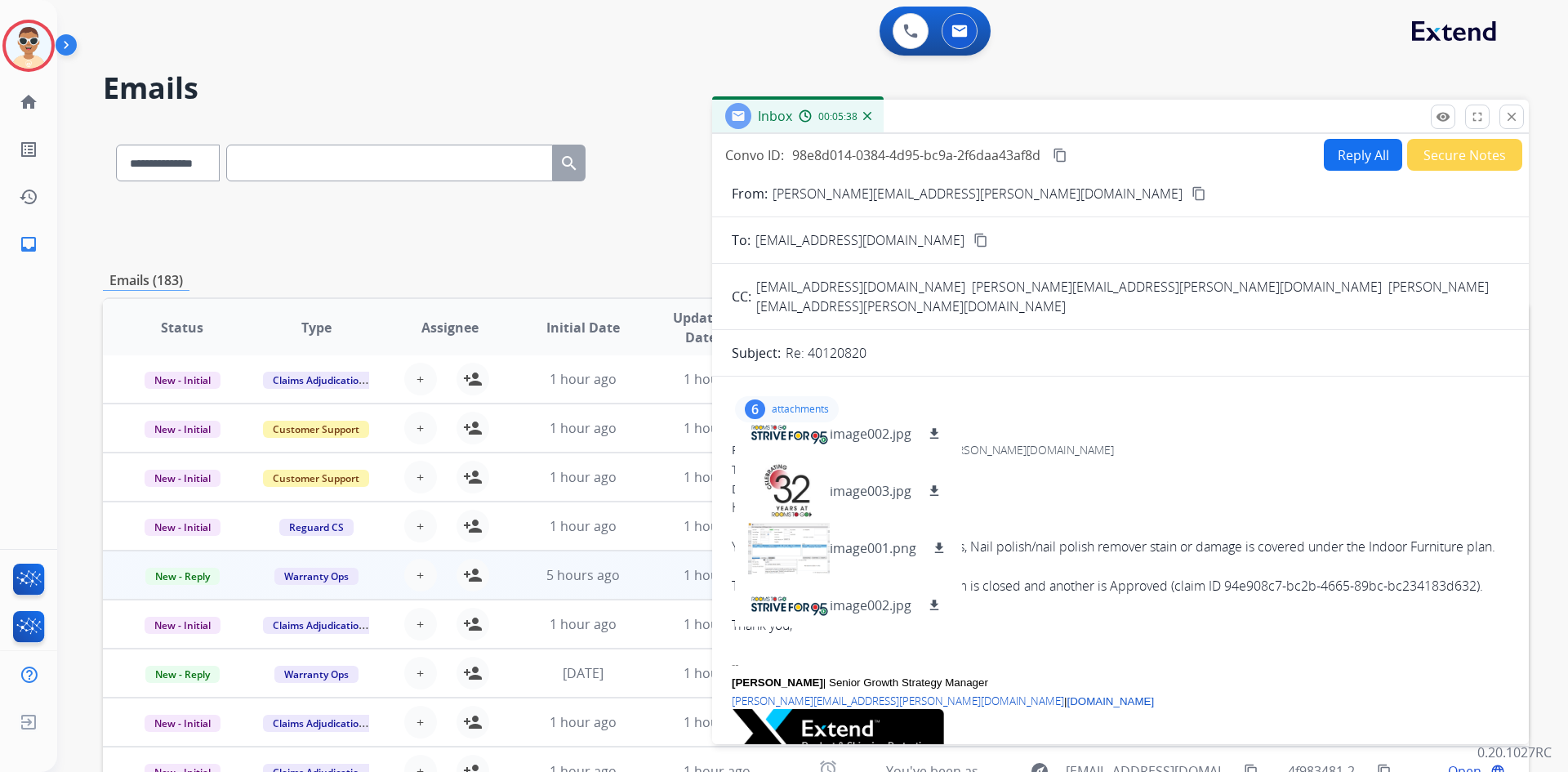
scroll to position [139, 0]
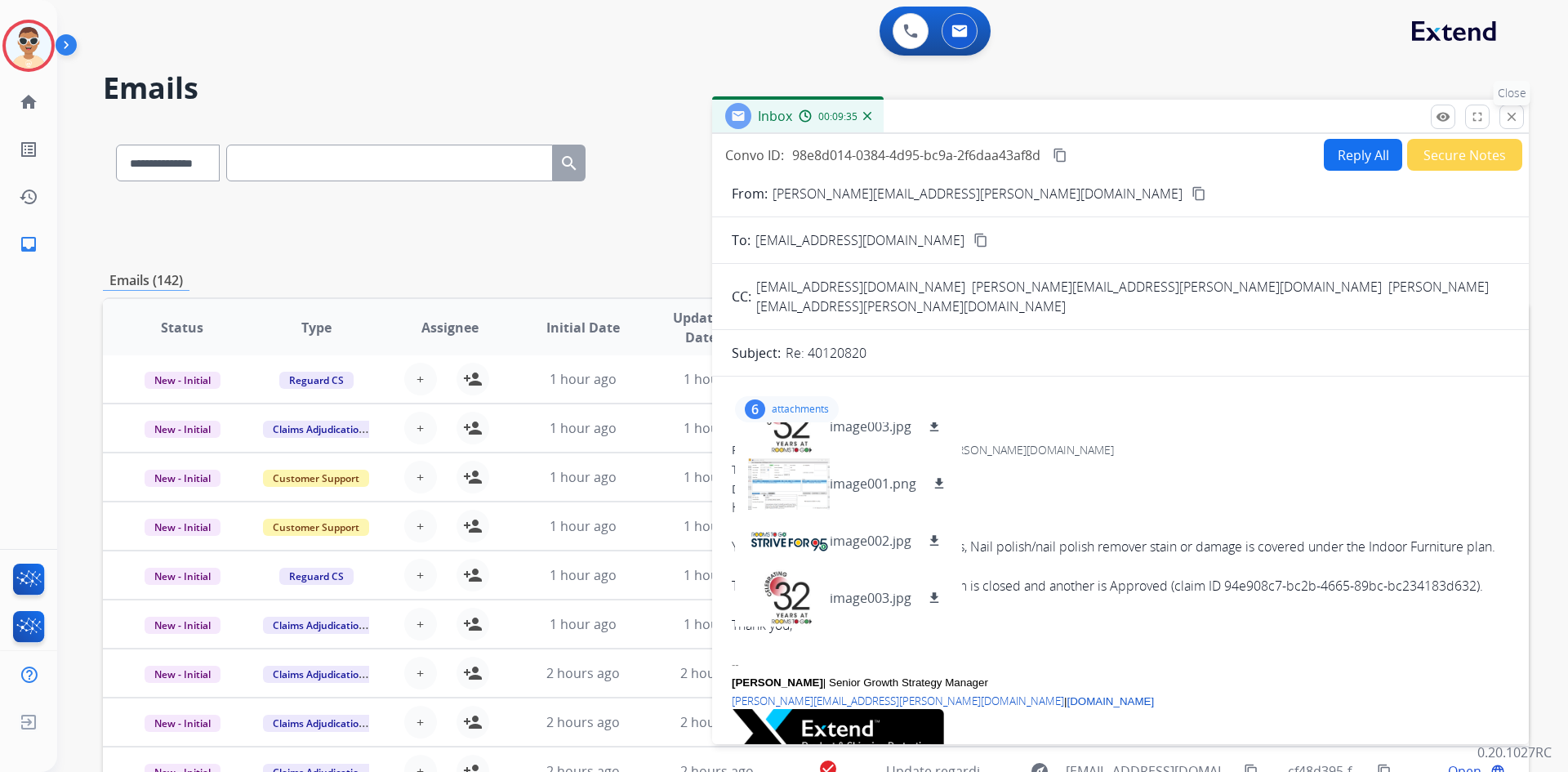
click at [1518, 120] on mat-icon "close" at bounding box center [1510, 116] width 15 height 15
